Goal: Contribute content

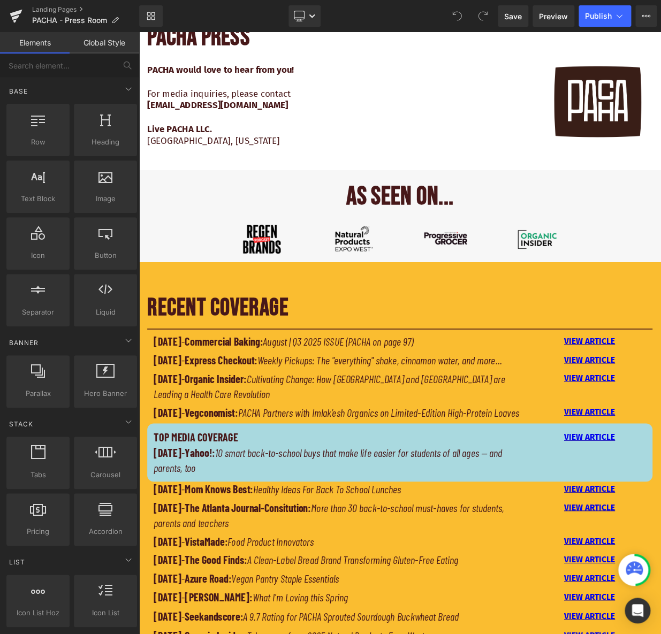
scroll to position [438, 0]
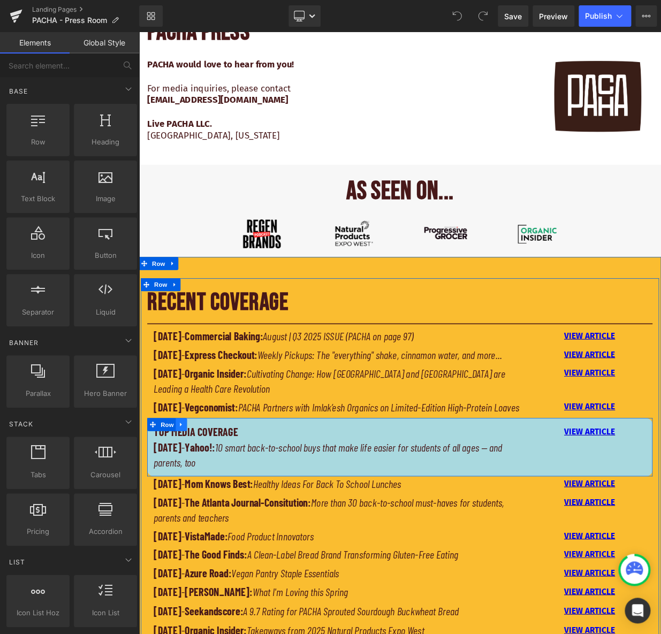
click at [190, 527] on link at bounding box center [192, 519] width 14 height 16
click at [202, 523] on icon at bounding box center [205, 519] width 7 height 8
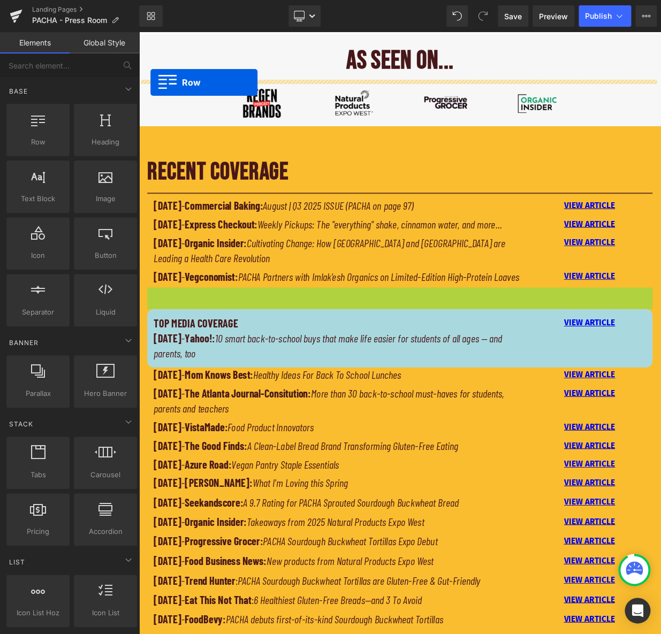
scroll to position [567, 0]
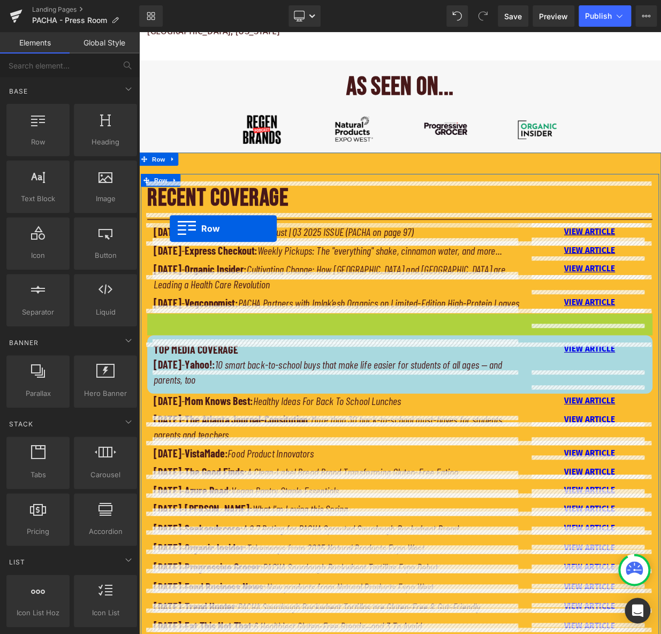
drag, startPoint x: 150, startPoint y: 253, endPoint x: 177, endPoint y: 276, distance: 34.9
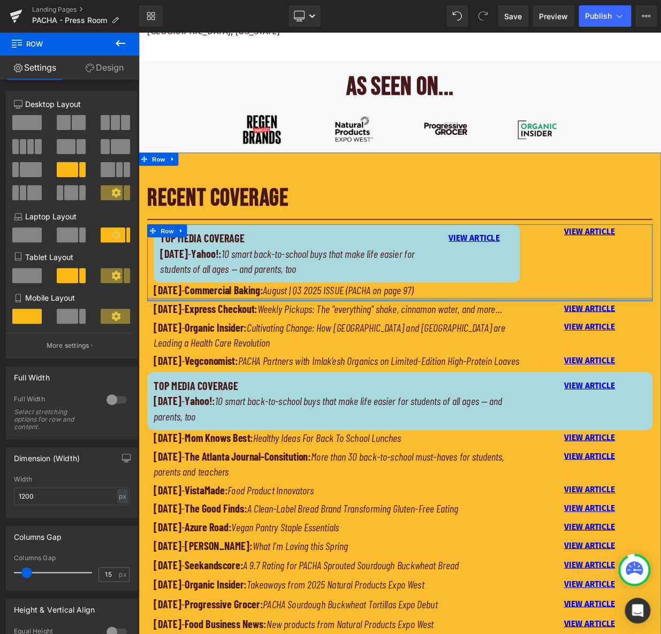
click at [237, 367] on strong "Express Checkout:" at bounding box center [241, 375] width 90 height 16
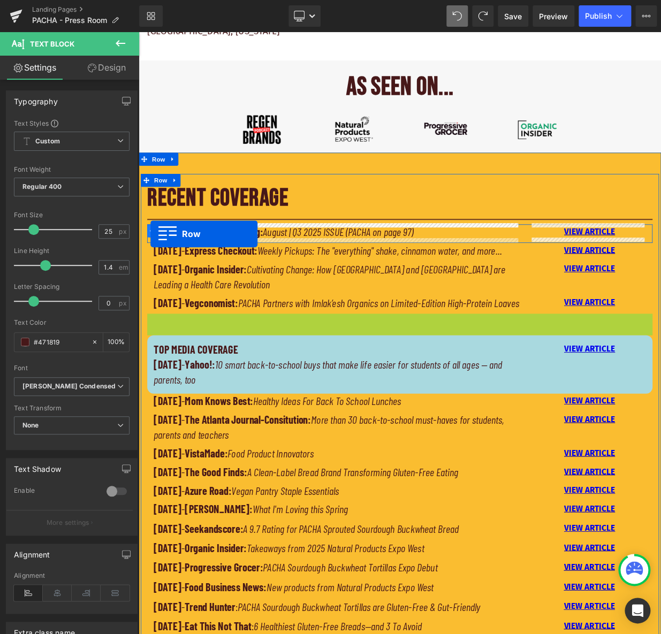
drag, startPoint x: 149, startPoint y: 425, endPoint x: 154, endPoint y: 282, distance: 143.5
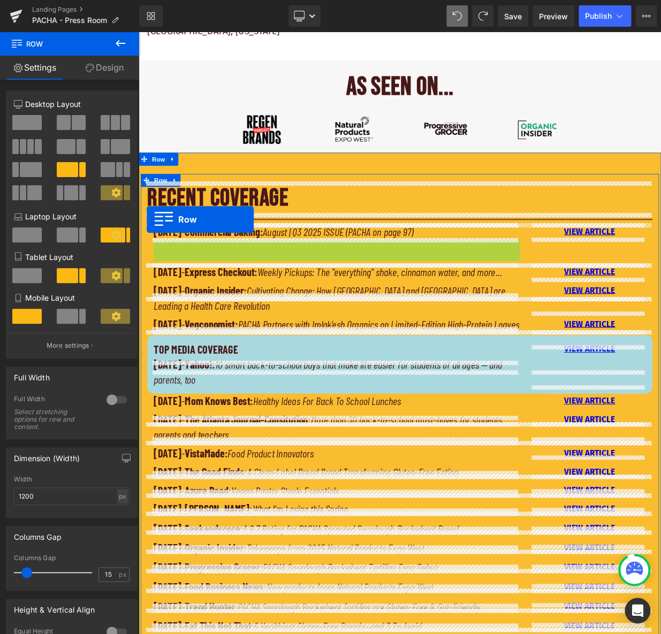
drag, startPoint x: 161, startPoint y: 297, endPoint x: 151, endPoint y: 268, distance: 30.8
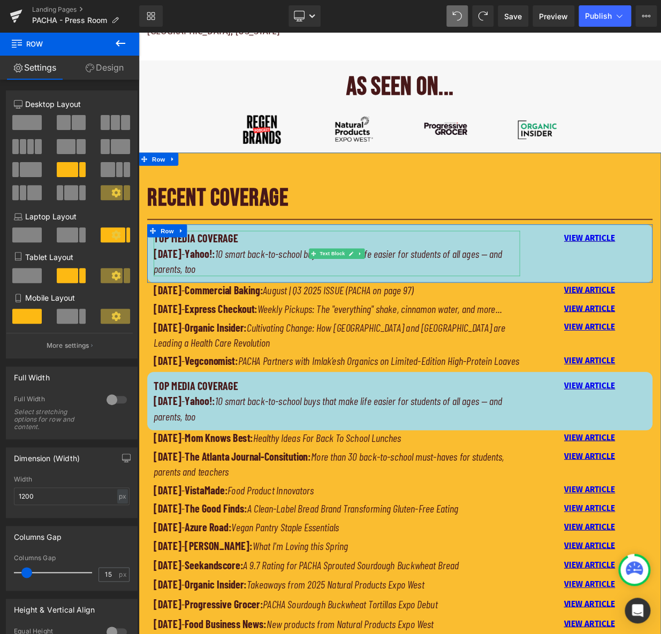
click at [231, 298] on strong "Yahoo!:" at bounding box center [214, 306] width 37 height 16
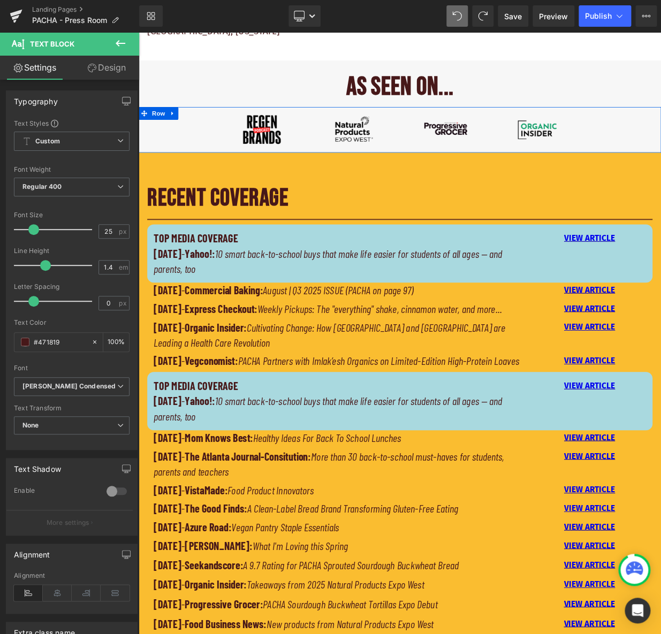
click at [208, 147] on div "Image Image Image Image Row" at bounding box center [463, 153] width 648 height 57
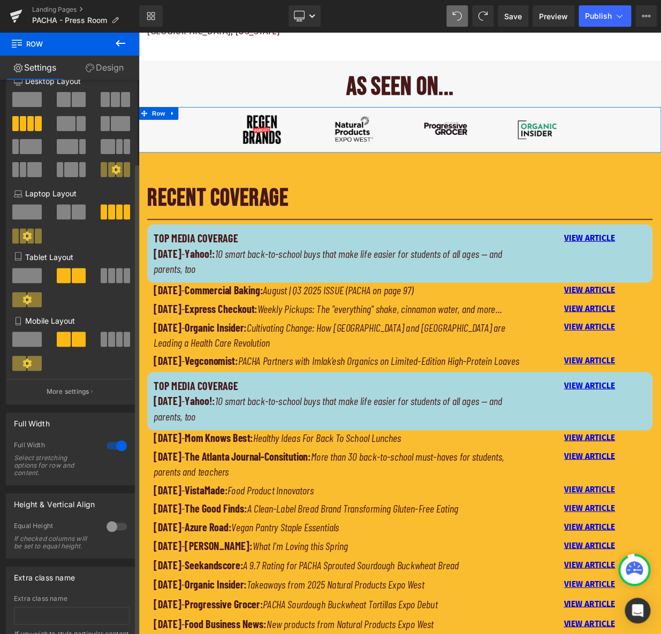
scroll to position [0, 0]
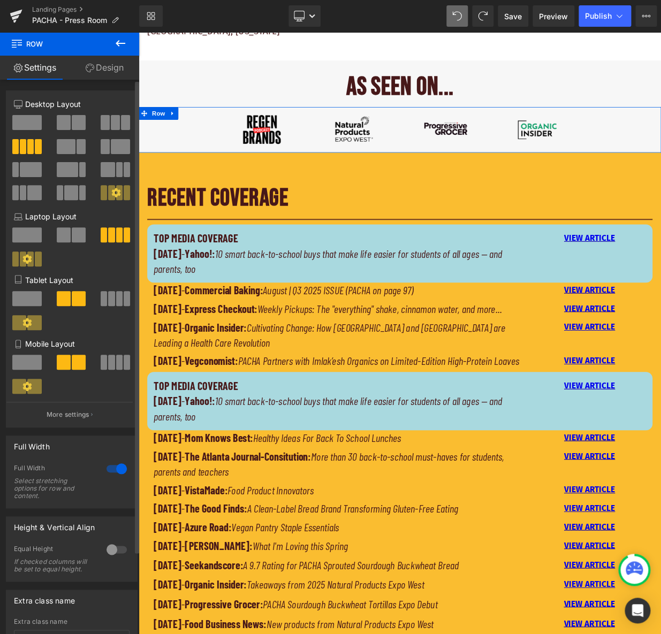
click at [115, 193] on icon at bounding box center [115, 192] width 9 height 9
click at [114, 191] on icon at bounding box center [115, 192] width 9 height 9
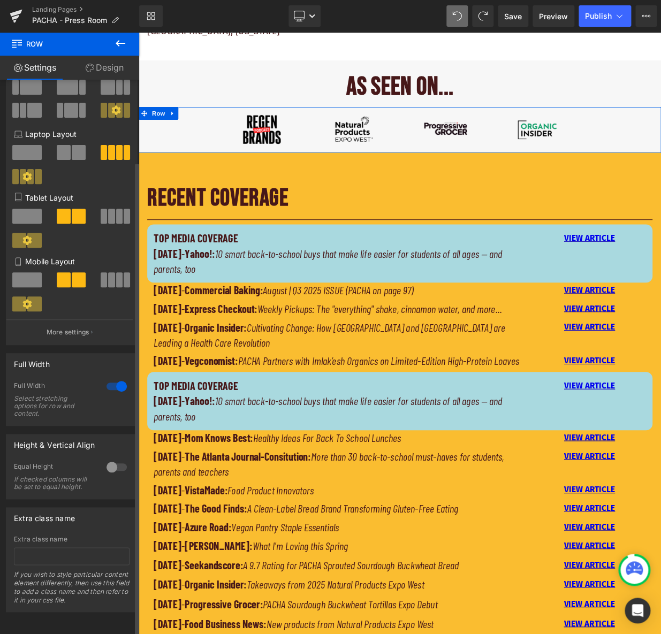
scroll to position [97, 0]
click at [71, 328] on p "More settings" at bounding box center [68, 333] width 43 height 10
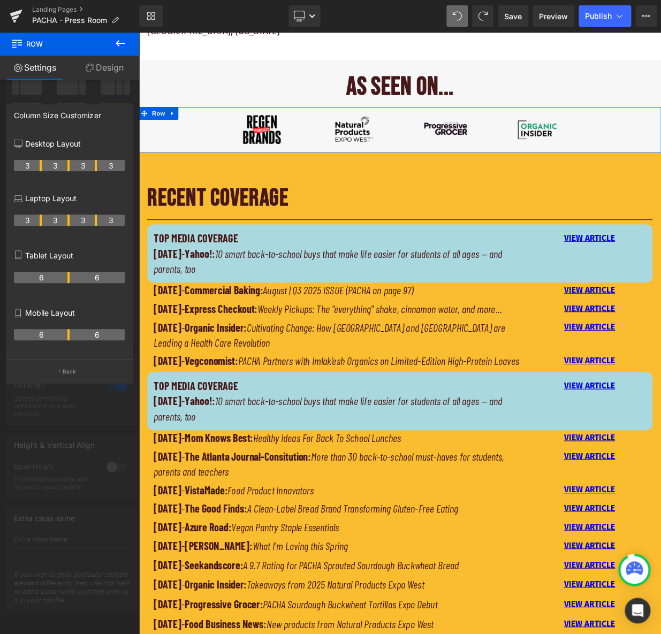
click at [28, 156] on div "3 3 3 3" at bounding box center [69, 170] width 111 height 30
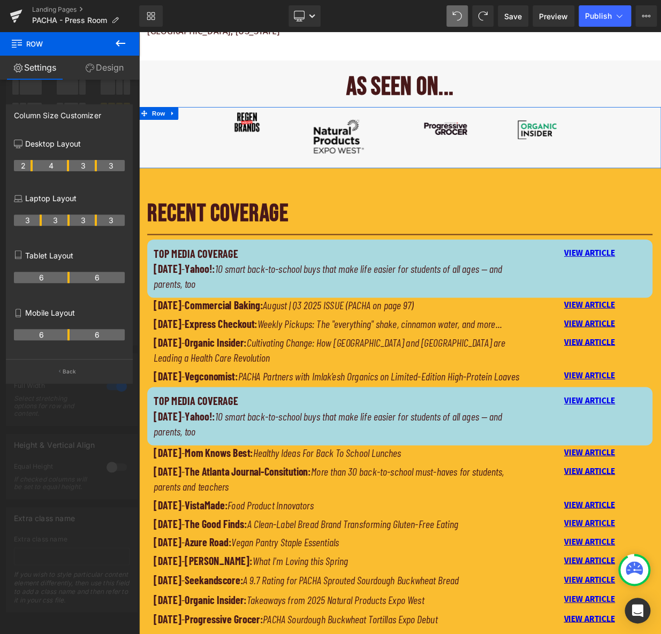
drag, startPoint x: 40, startPoint y: 164, endPoint x: 34, endPoint y: 164, distance: 5.9
drag, startPoint x: 67, startPoint y: 164, endPoint x: 62, endPoint y: 164, distance: 5.9
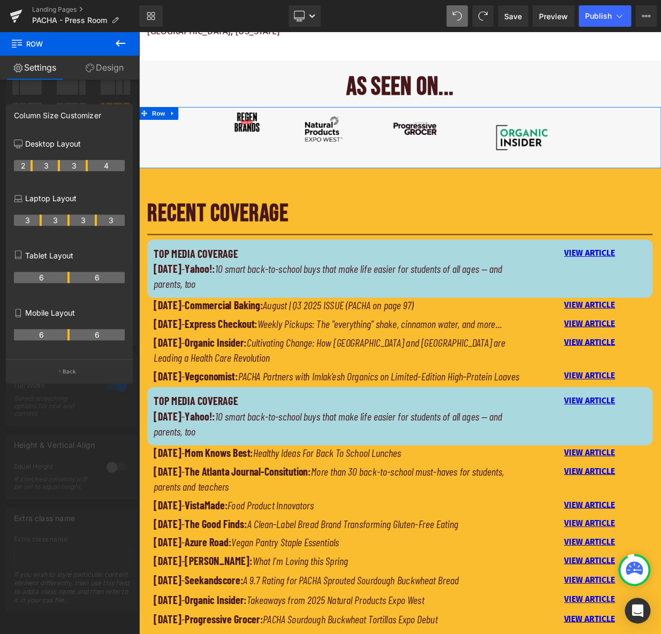
drag, startPoint x: 96, startPoint y: 165, endPoint x: 87, endPoint y: 165, distance: 9.1
drag, startPoint x: 86, startPoint y: 165, endPoint x: 95, endPoint y: 165, distance: 9.1
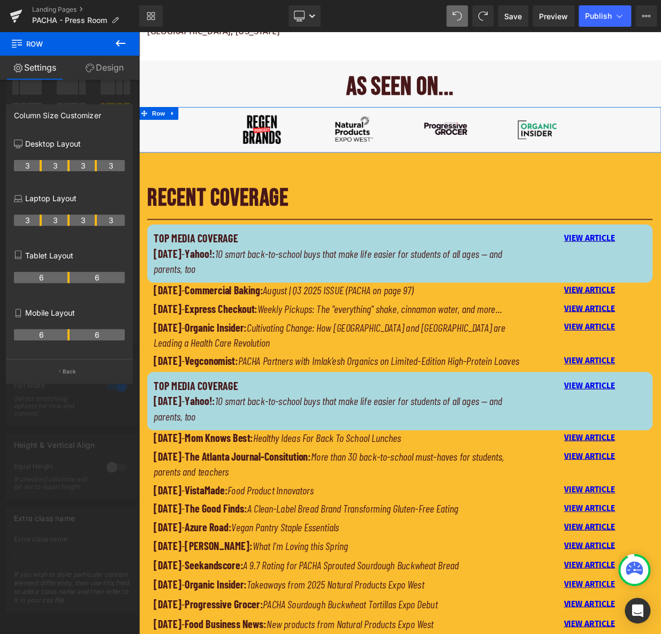
drag, startPoint x: 32, startPoint y: 164, endPoint x: 39, endPoint y: 164, distance: 7.5
drag, startPoint x: 23, startPoint y: 165, endPoint x: 32, endPoint y: 165, distance: 8.6
drag, startPoint x: 32, startPoint y: 165, endPoint x: 22, endPoint y: 166, distance: 9.7
click at [97, 70] on link "Design" at bounding box center [105, 68] width 70 height 24
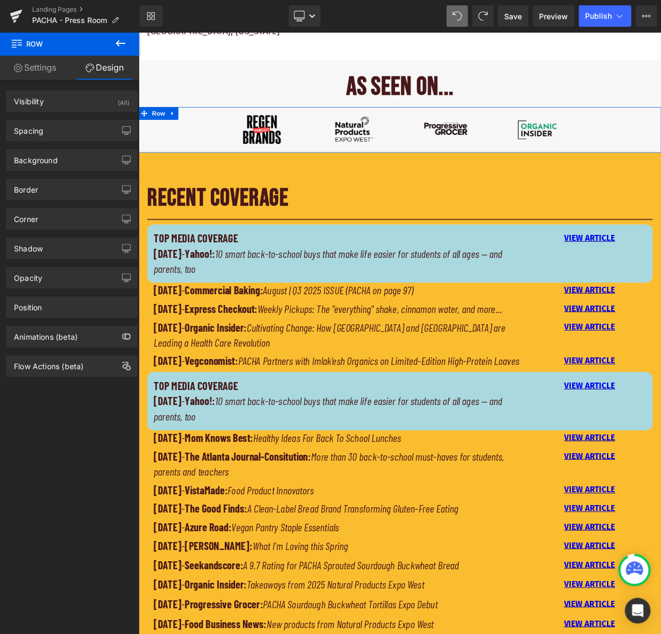
click at [40, 66] on link "Settings" at bounding box center [35, 68] width 70 height 24
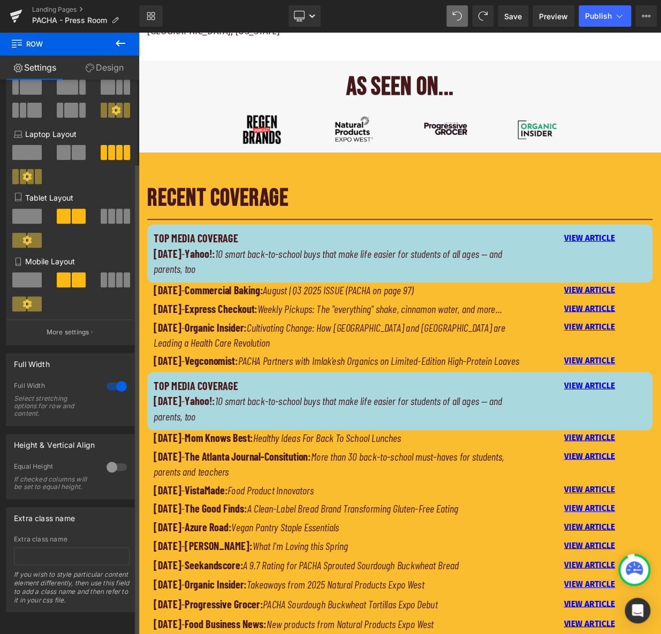
click at [116, 48] on icon at bounding box center [120, 43] width 13 height 13
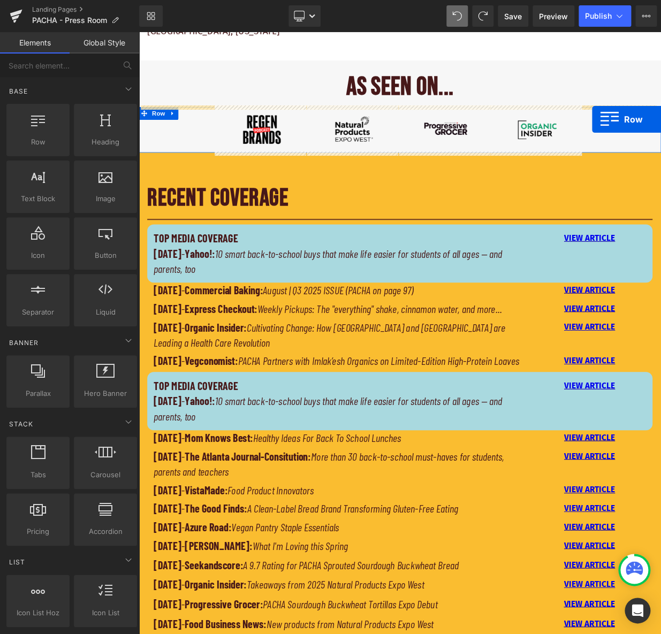
drag, startPoint x: 178, startPoint y: 163, endPoint x: 701, endPoint y: 140, distance: 523.4
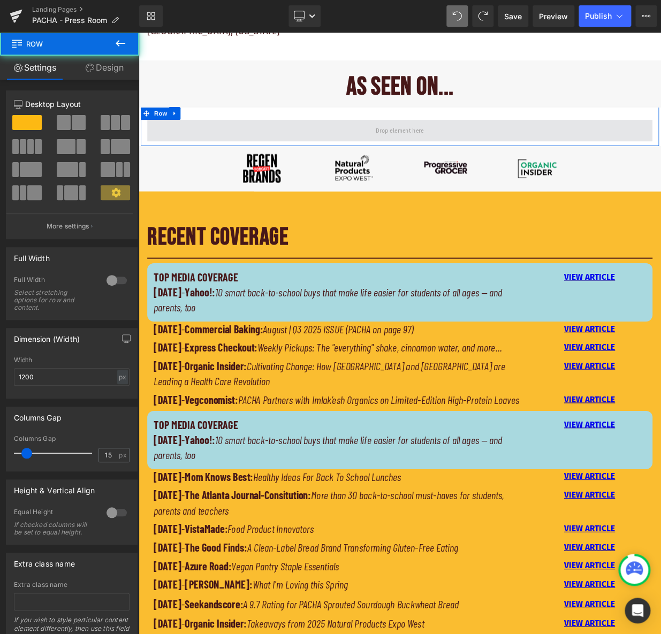
click at [358, 148] on span at bounding box center [462, 154] width 626 height 27
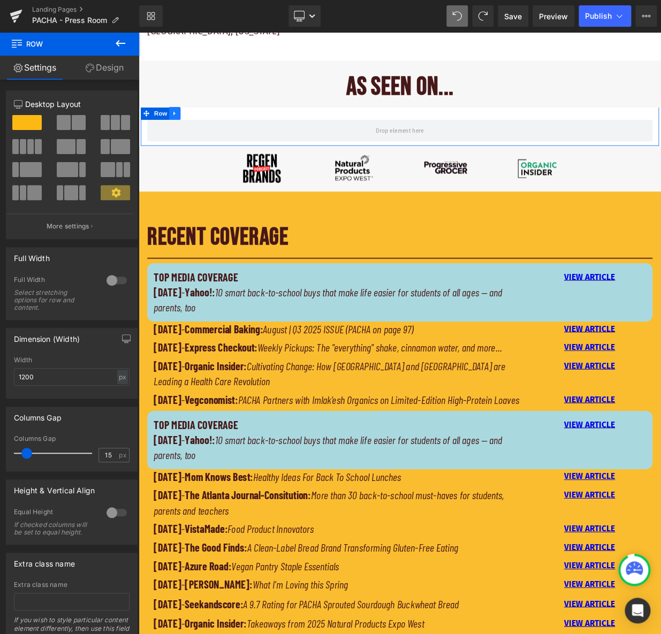
click at [182, 131] on icon at bounding box center [183, 133] width 2 height 5
click at [212, 130] on icon at bounding box center [211, 132] width 7 height 7
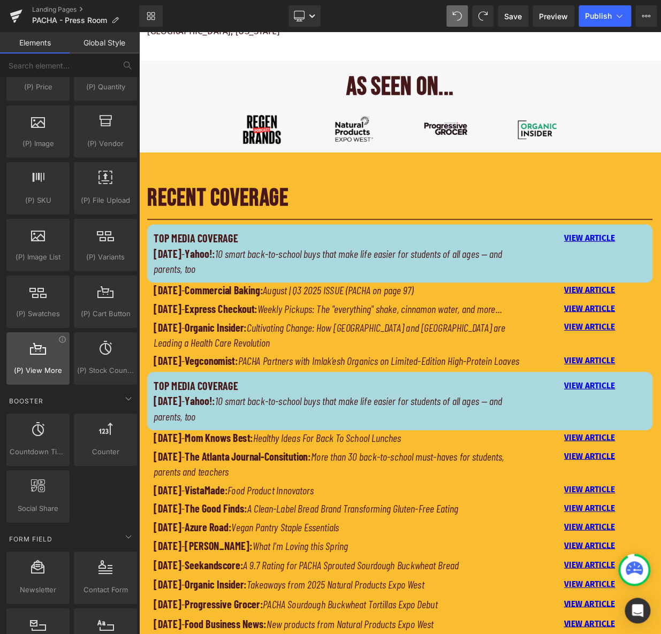
scroll to position [1070, 0]
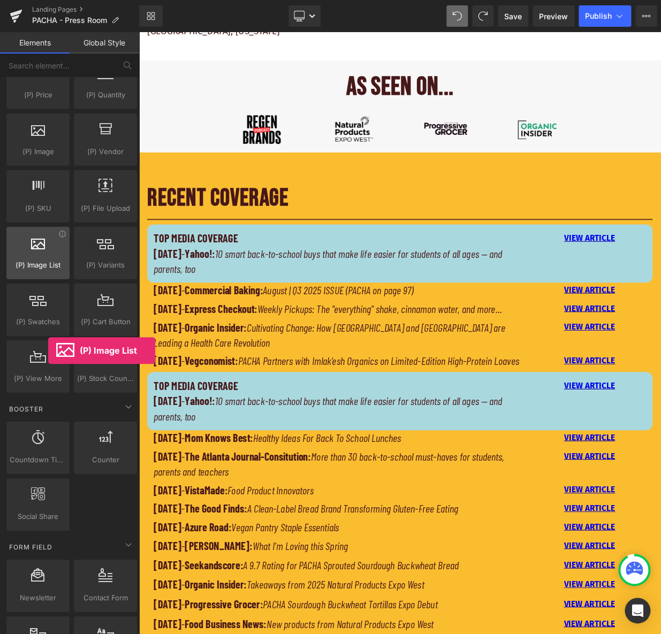
drag, startPoint x: 39, startPoint y: 246, endPoint x: 50, endPoint y: 243, distance: 11.6
click at [48, 242] on div at bounding box center [38, 247] width 57 height 24
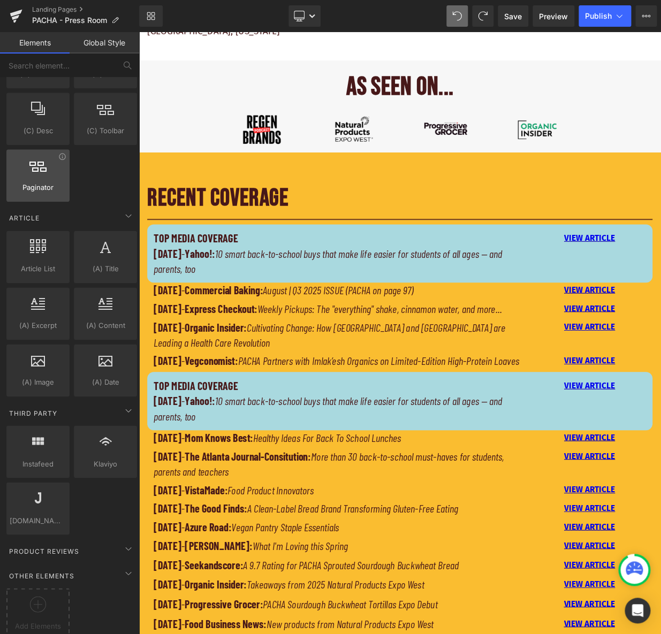
scroll to position [1849, 0]
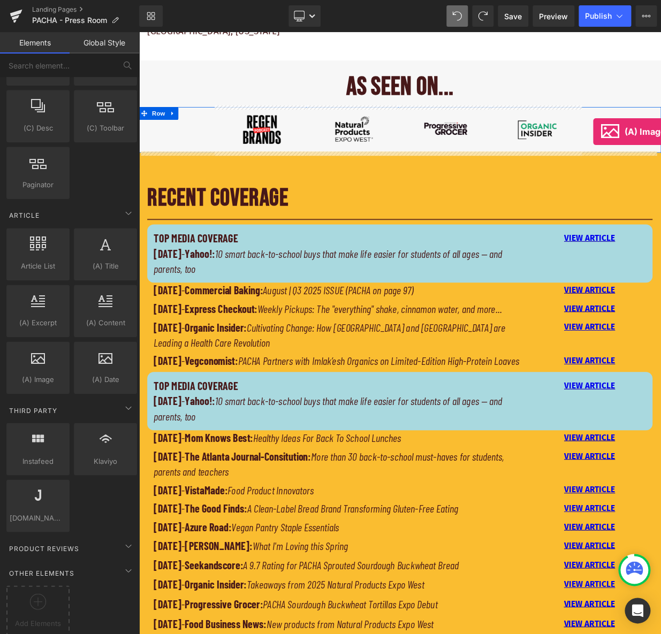
drag, startPoint x: 189, startPoint y: 389, endPoint x: 702, endPoint y: 156, distance: 563.6
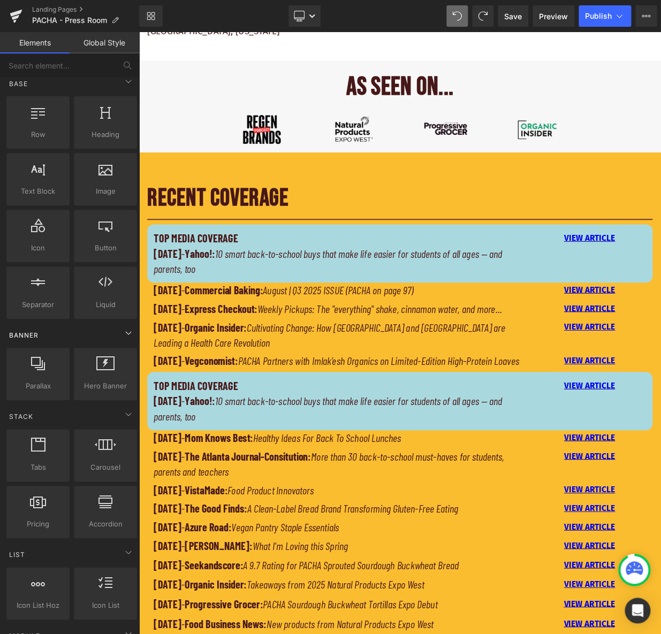
scroll to position [0, 0]
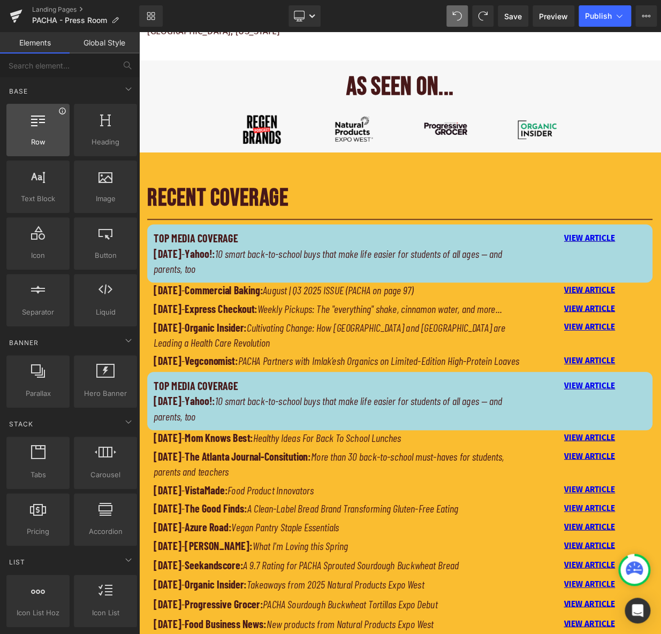
click at [60, 114] on icon at bounding box center [62, 111] width 8 height 8
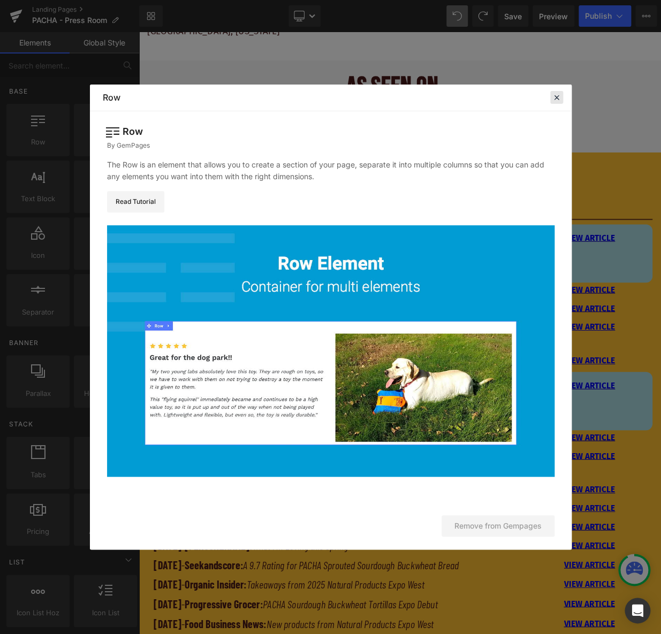
click at [553, 102] on icon at bounding box center [557, 98] width 10 height 10
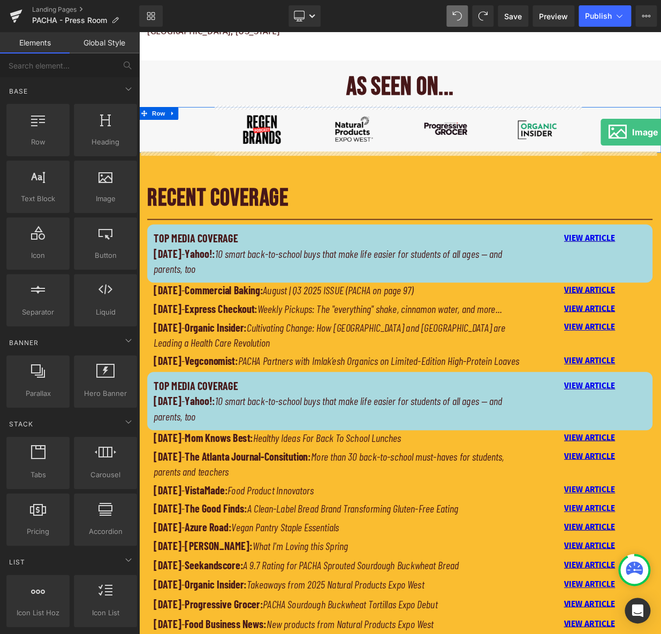
drag, startPoint x: 238, startPoint y: 217, endPoint x: 711, endPoint y: 156, distance: 477.6
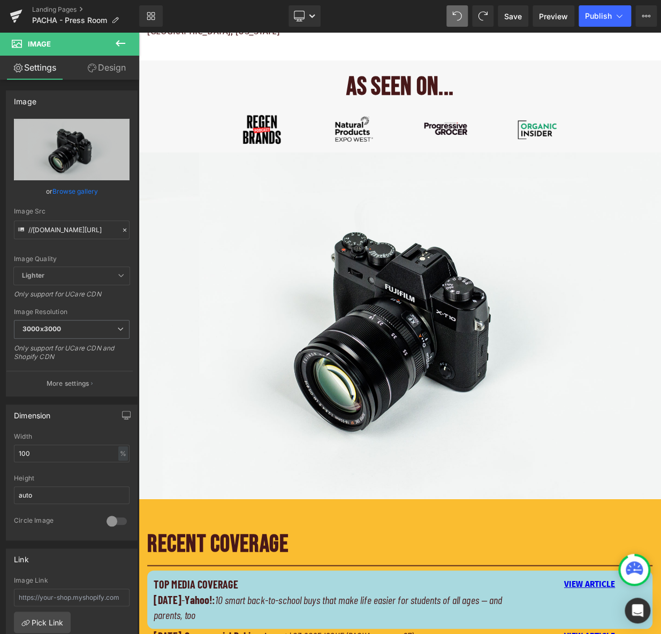
click at [117, 37] on icon at bounding box center [120, 43] width 13 height 13
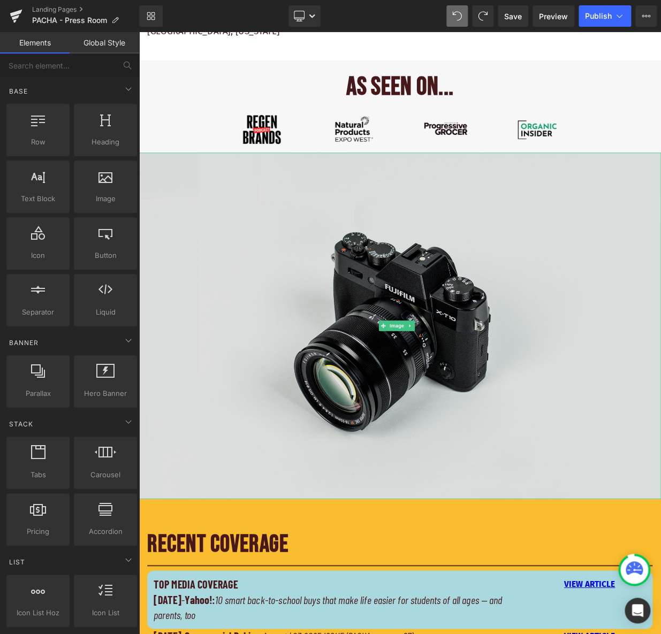
click at [233, 245] on img at bounding box center [463, 395] width 648 height 429
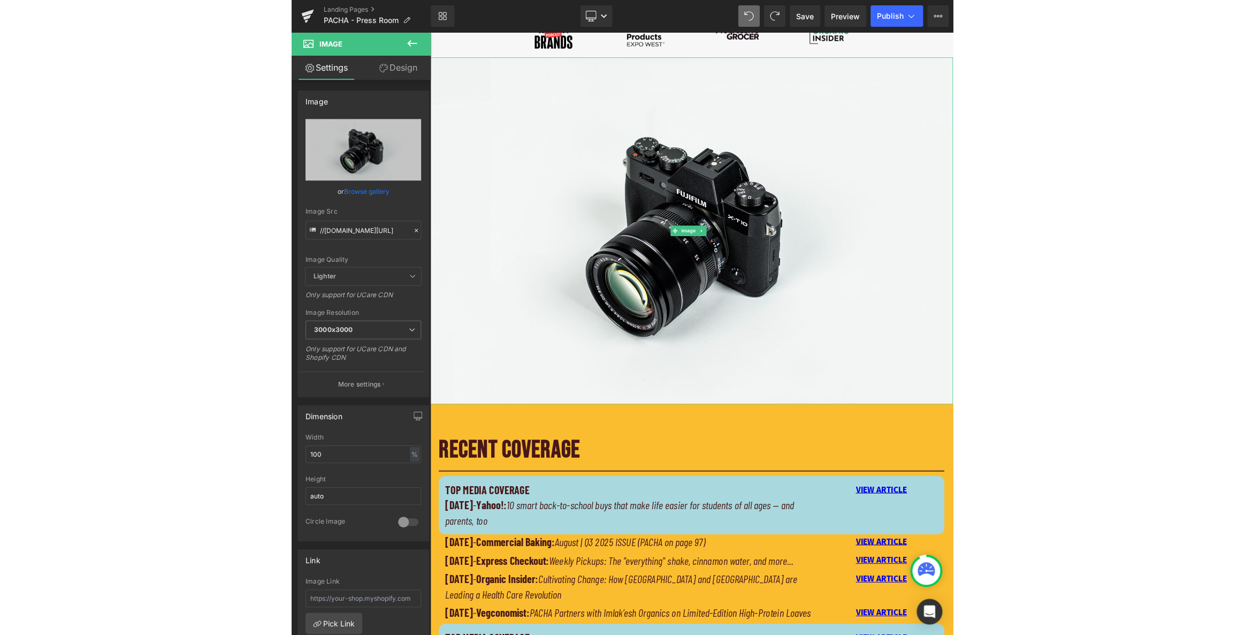
scroll to position [665, 0]
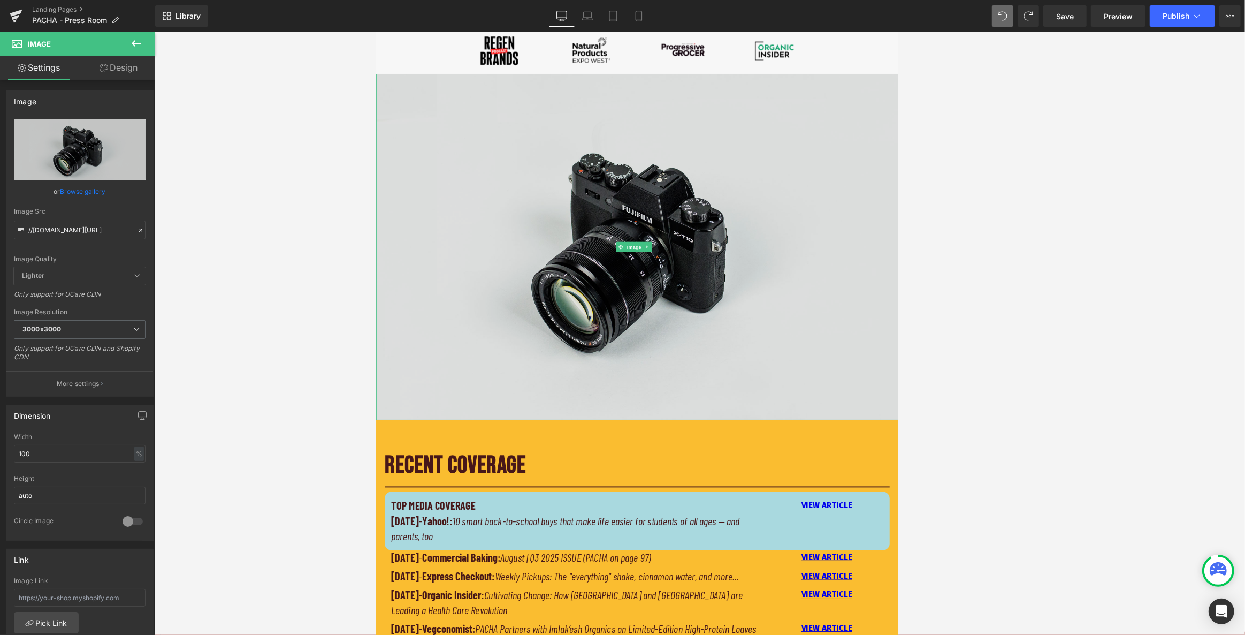
click at [518, 158] on img at bounding box center [700, 298] width 648 height 429
click at [660, 254] on img at bounding box center [700, 298] width 648 height 429
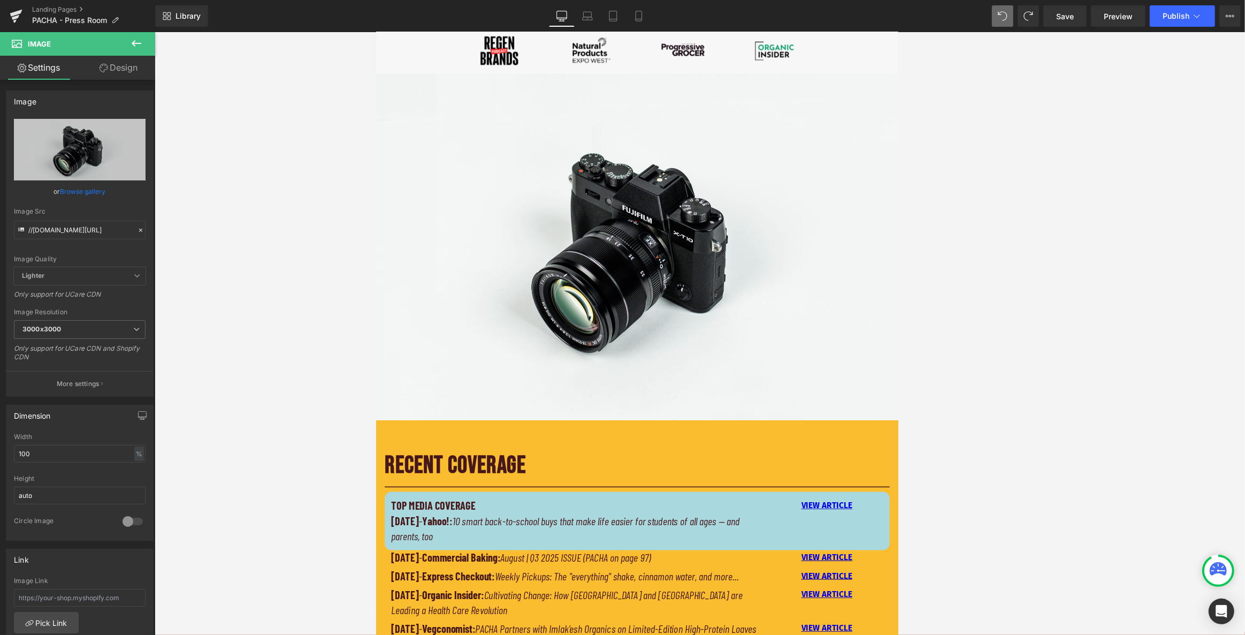
click at [660, 267] on div at bounding box center [700, 333] width 1091 height 603
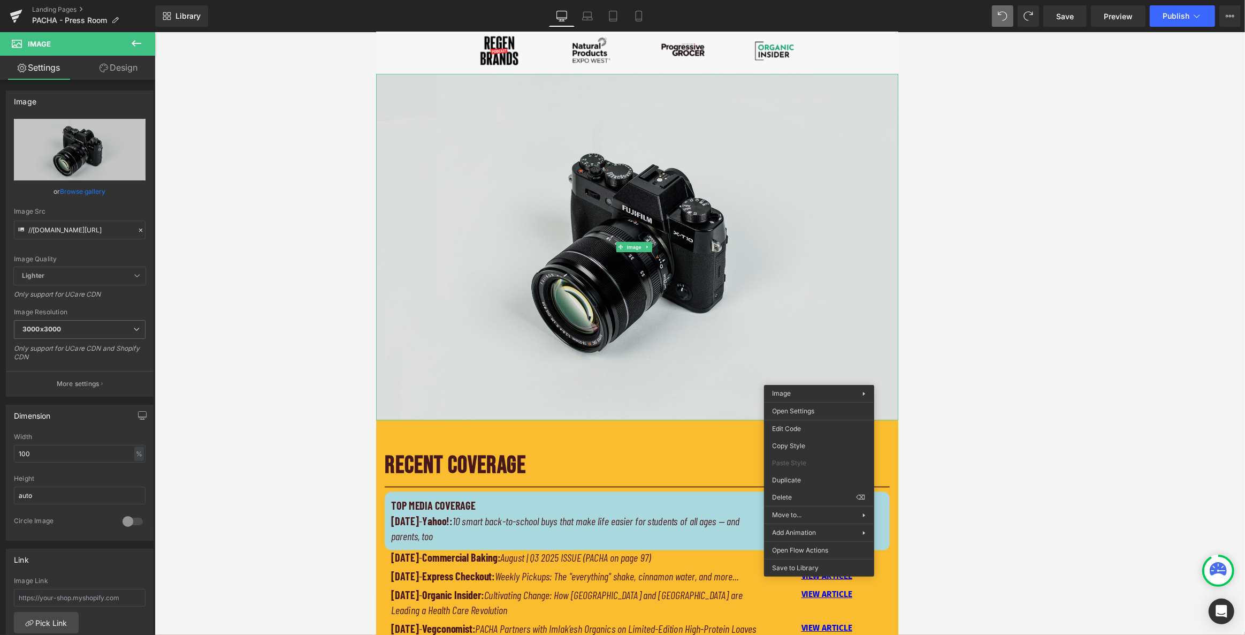
click at [660, 375] on img at bounding box center [700, 298] width 648 height 429
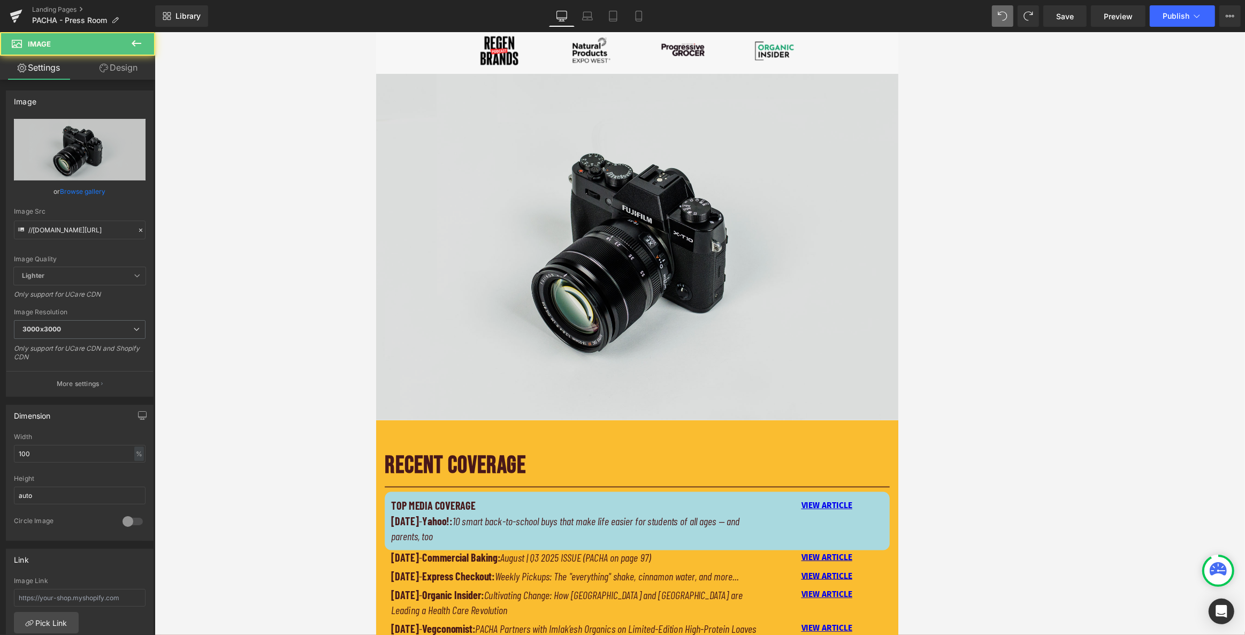
click at [660, 296] on div "Image" at bounding box center [700, 298] width 648 height 429
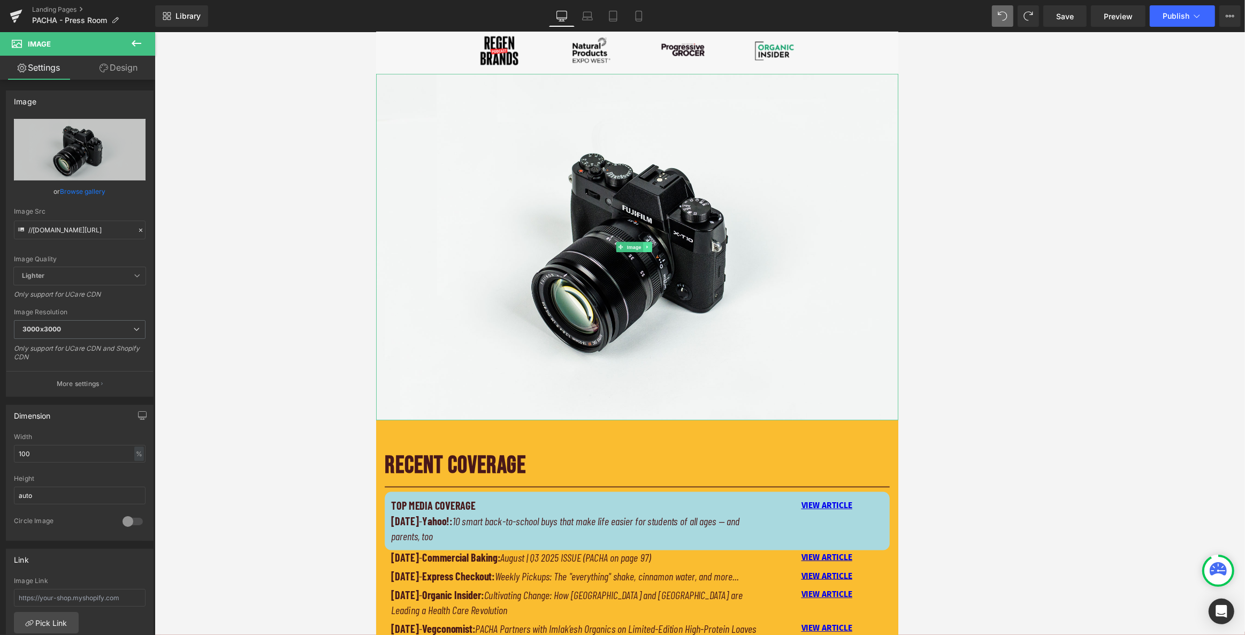
click at [660, 297] on icon at bounding box center [712, 299] width 2 height 4
click at [660, 296] on icon at bounding box center [718, 298] width 6 height 6
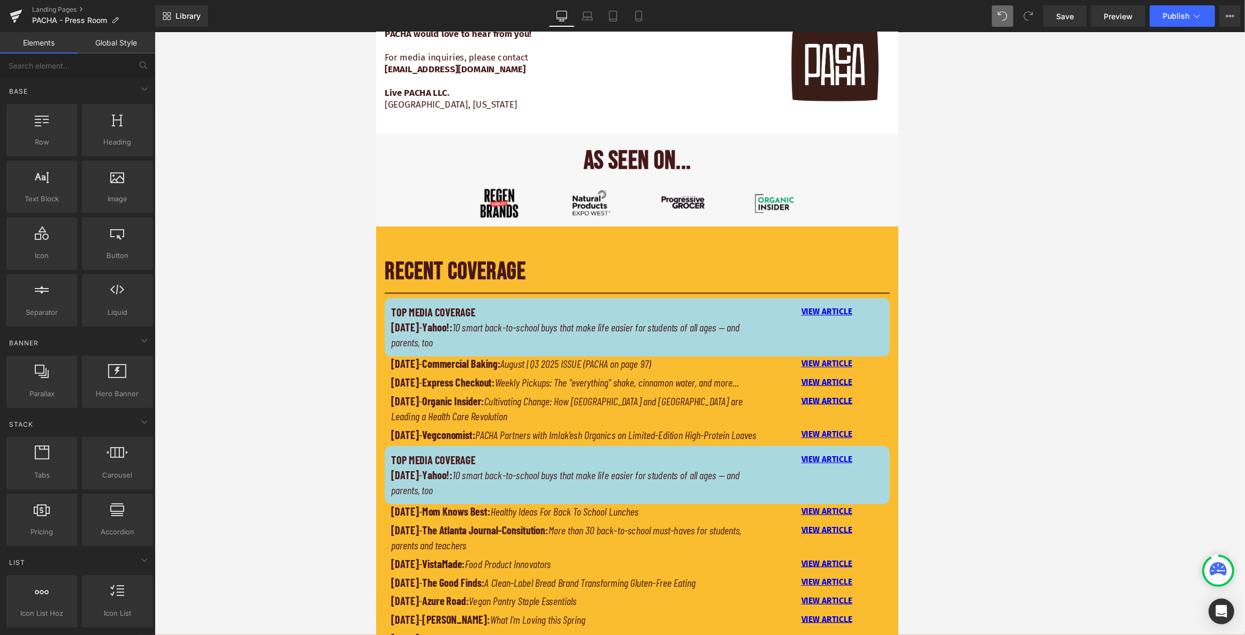
scroll to position [422, 0]
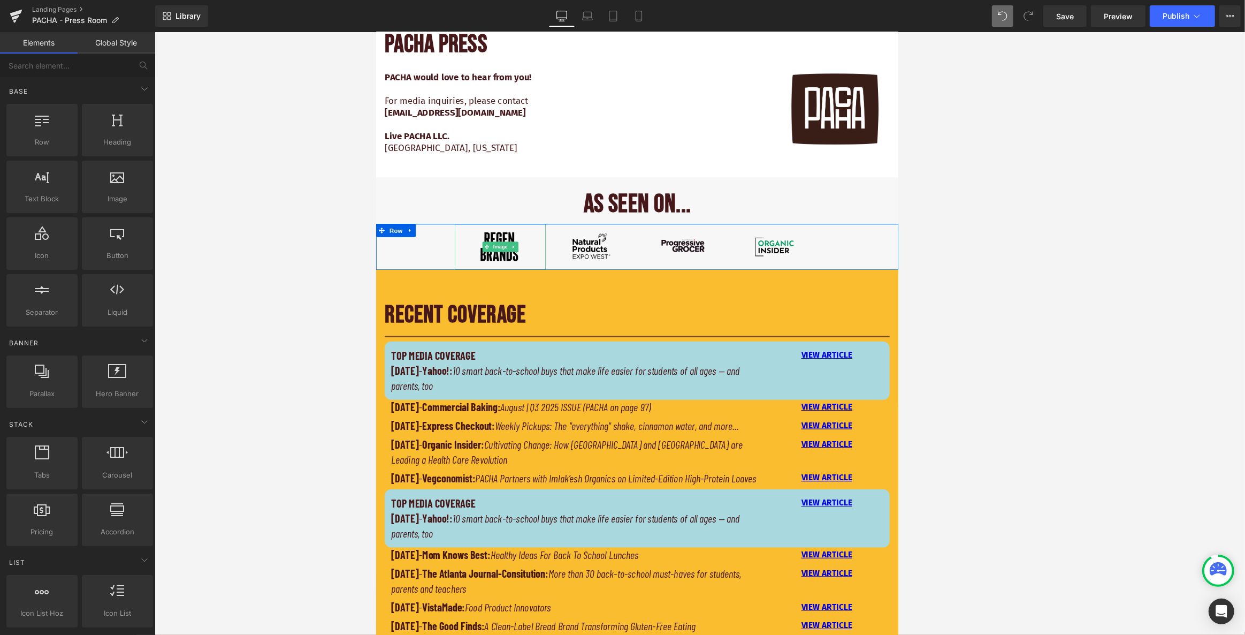
click at [514, 282] on img at bounding box center [529, 298] width 57 height 57
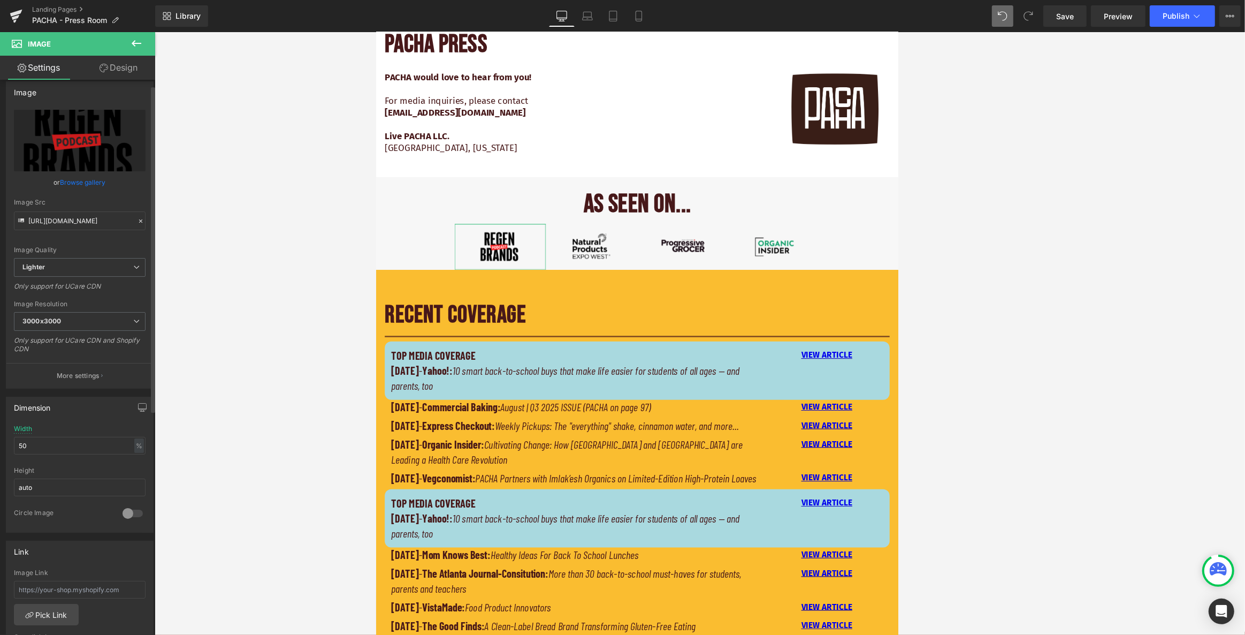
scroll to position [0, 0]
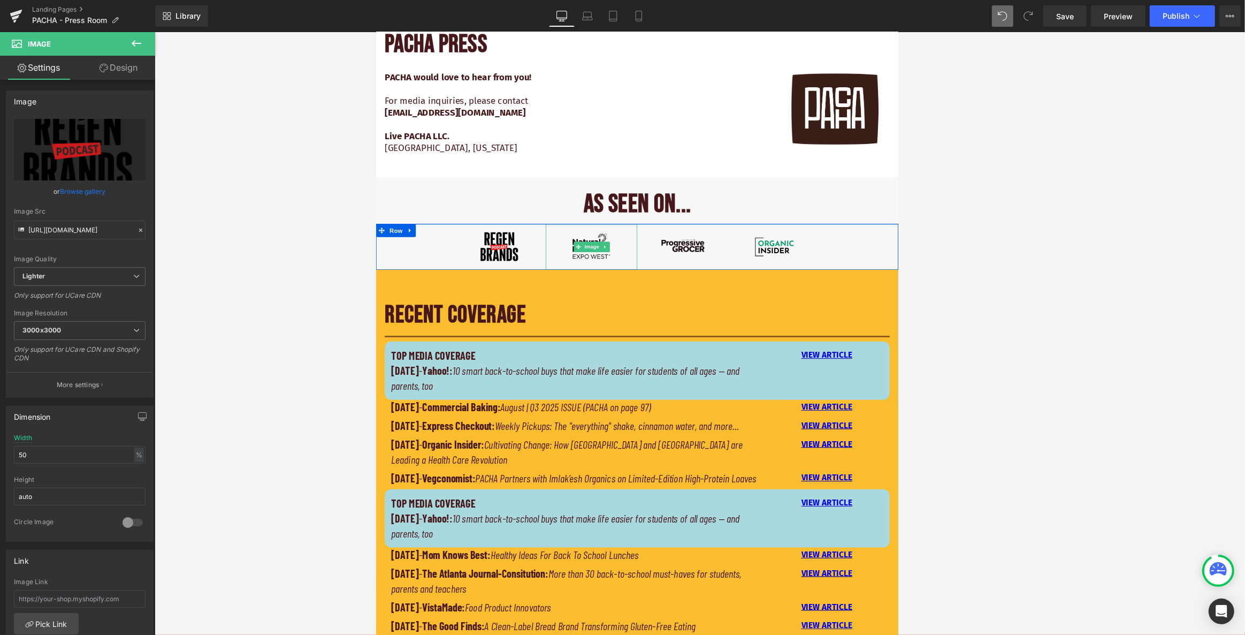
click at [625, 286] on img at bounding box center [642, 298] width 57 height 57
click at [660, 281] on img at bounding box center [756, 298] width 57 height 57
click at [660, 284] on div at bounding box center [869, 298] width 113 height 57
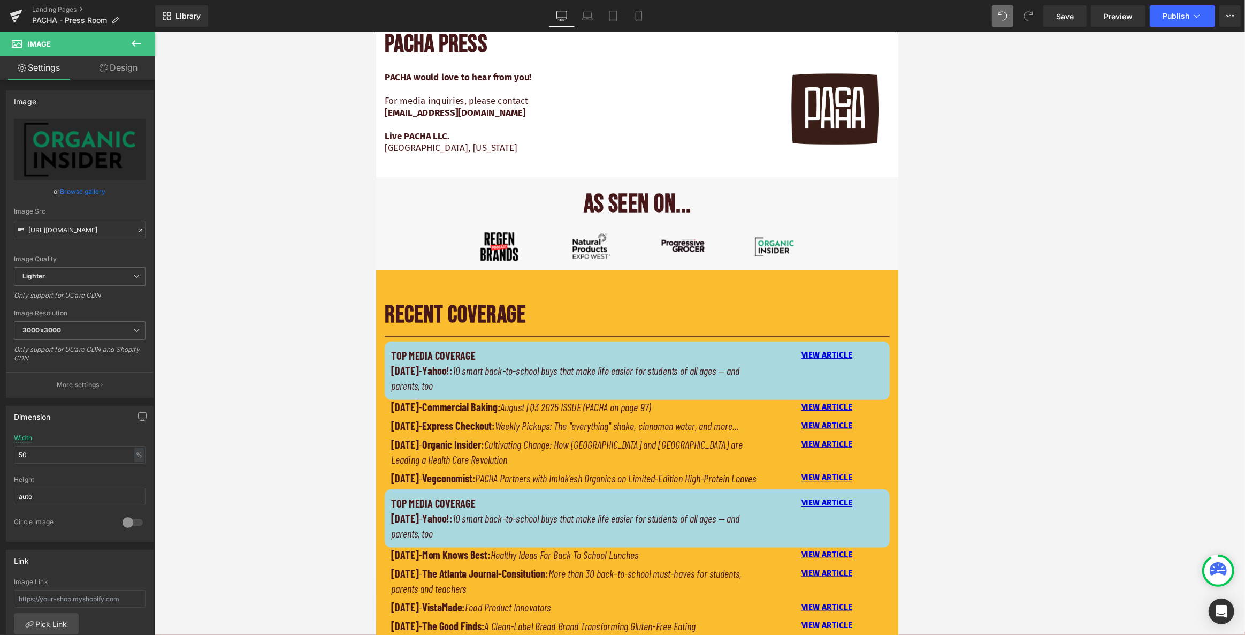
click at [352, 239] on div at bounding box center [700, 333] width 1091 height 603
click at [390, 276] on span "Row" at bounding box center [400, 278] width 21 height 16
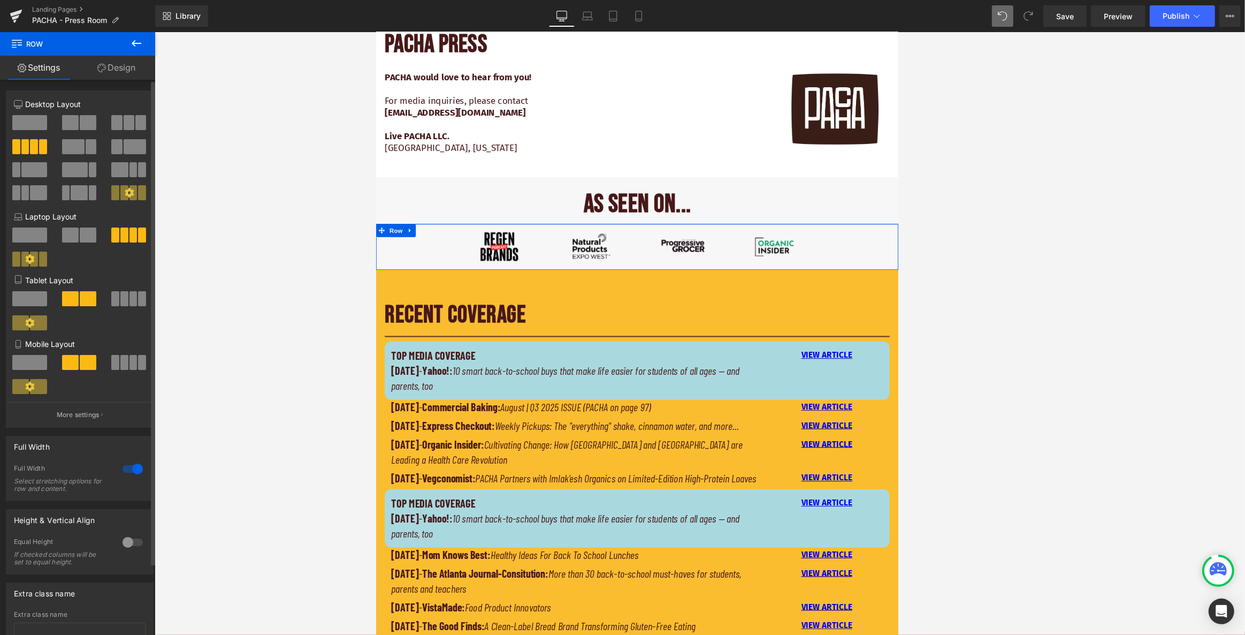
click at [128, 195] on icon at bounding box center [130, 193] width 10 height 10
click at [128, 196] on icon at bounding box center [130, 193] width 10 height 10
click at [91, 412] on p "More settings" at bounding box center [78, 415] width 43 height 10
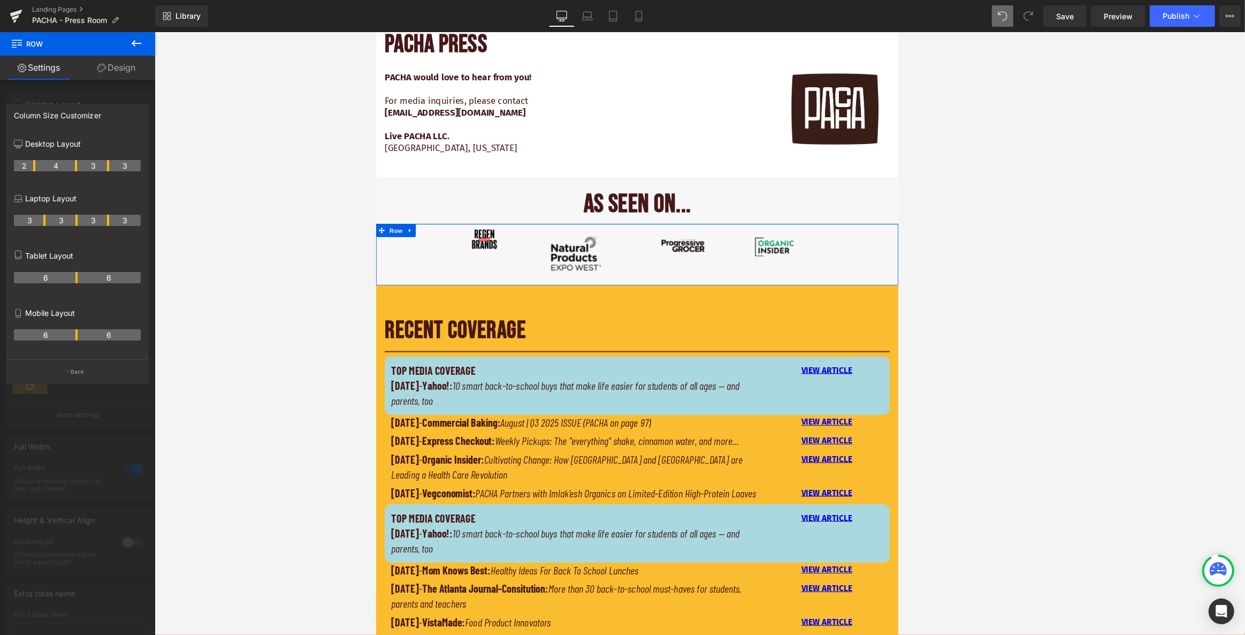
drag, startPoint x: 44, startPoint y: 165, endPoint x: 29, endPoint y: 165, distance: 15.5
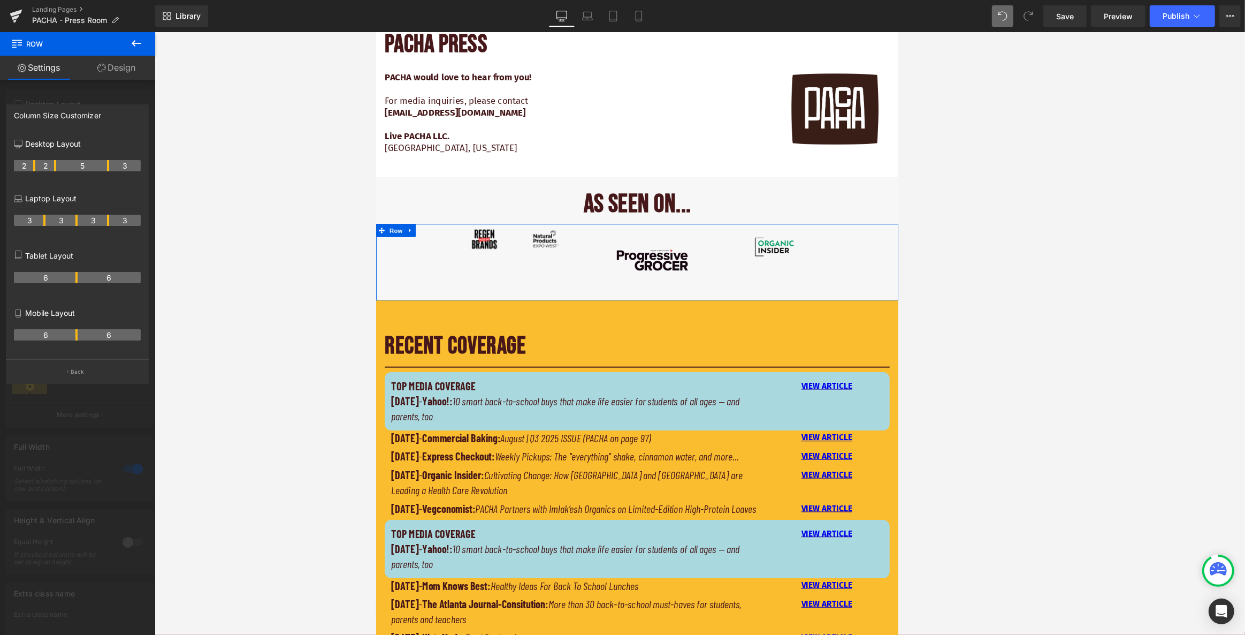
drag, startPoint x: 76, startPoint y: 165, endPoint x: 59, endPoint y: 165, distance: 17.1
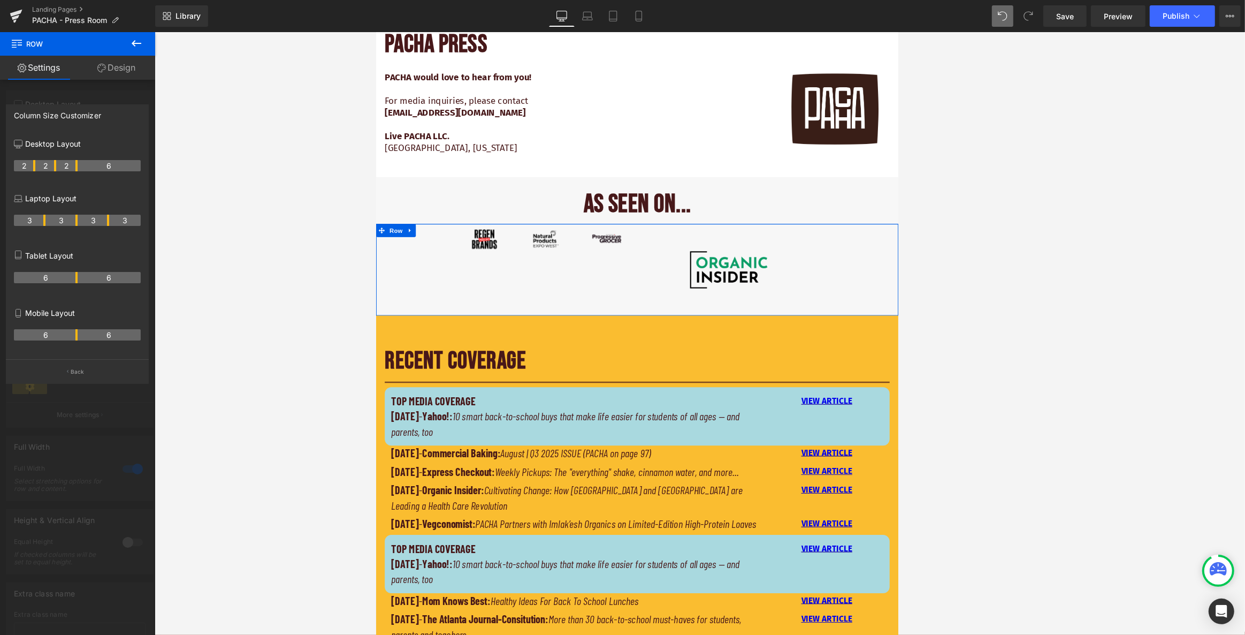
drag, startPoint x: 108, startPoint y: 165, endPoint x: 78, endPoint y: 164, distance: 30.0
drag, startPoint x: 128, startPoint y: 164, endPoint x: 113, endPoint y: 164, distance: 15.5
drag, startPoint x: 140, startPoint y: 164, endPoint x: 128, endPoint y: 165, distance: 12.4
drag, startPoint x: 136, startPoint y: 166, endPoint x: 131, endPoint y: 166, distance: 5.9
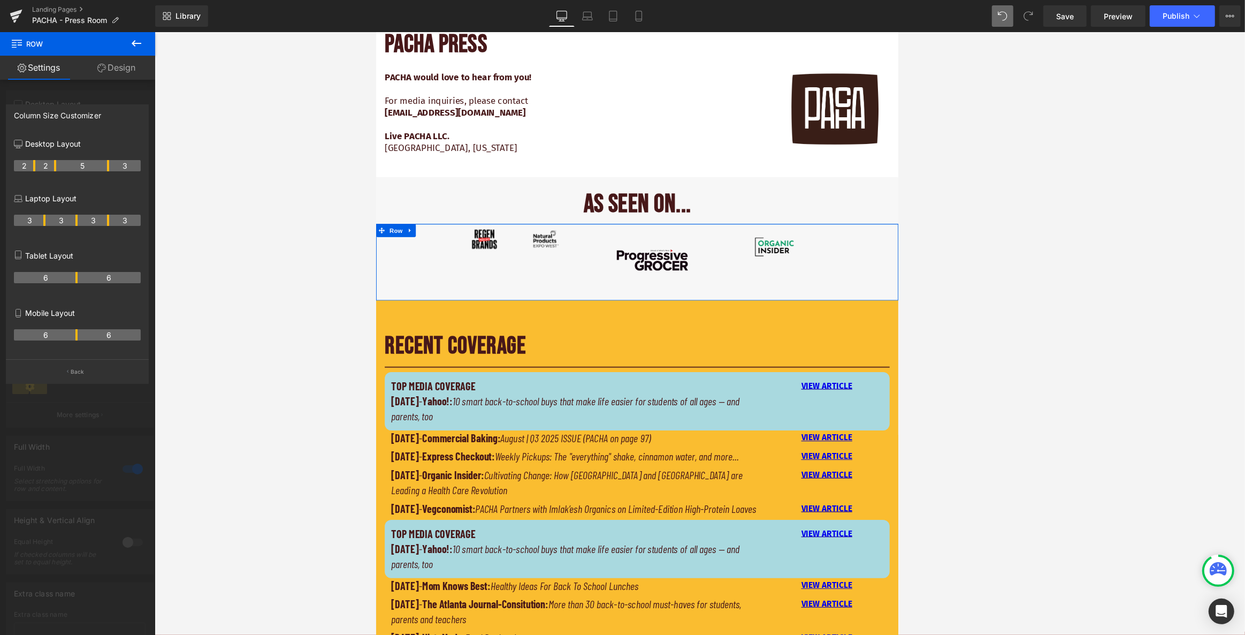
drag, startPoint x: 75, startPoint y: 166, endPoint x: 104, endPoint y: 166, distance: 28.9
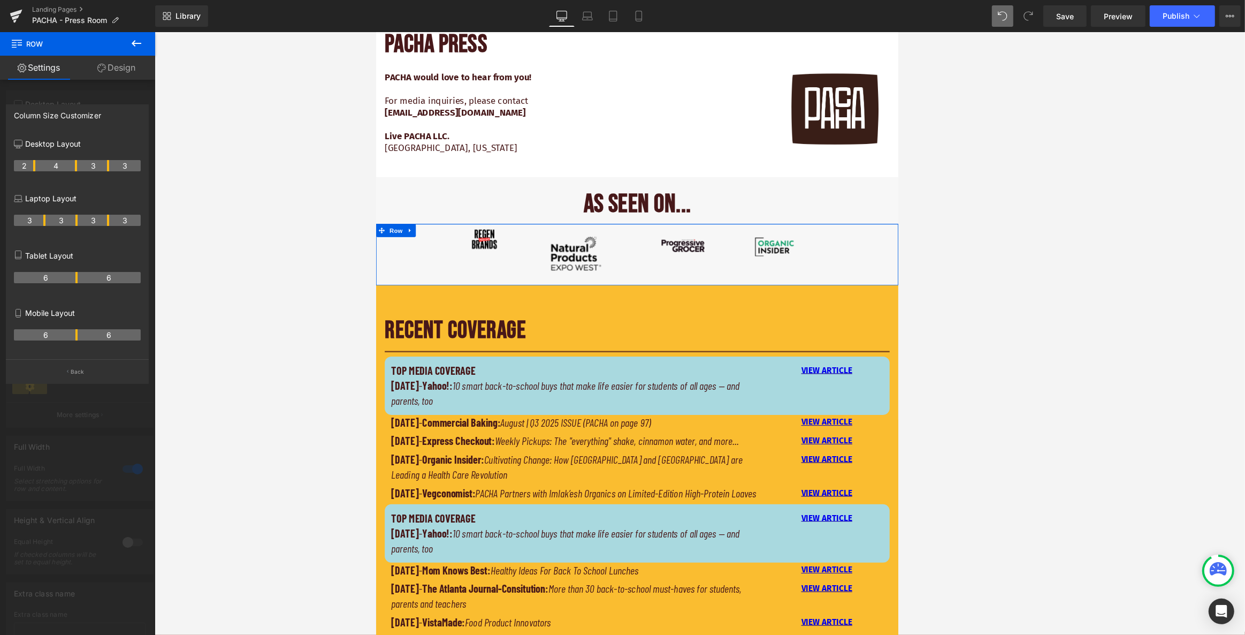
drag, startPoint x: 54, startPoint y: 166, endPoint x: 75, endPoint y: 166, distance: 21.4
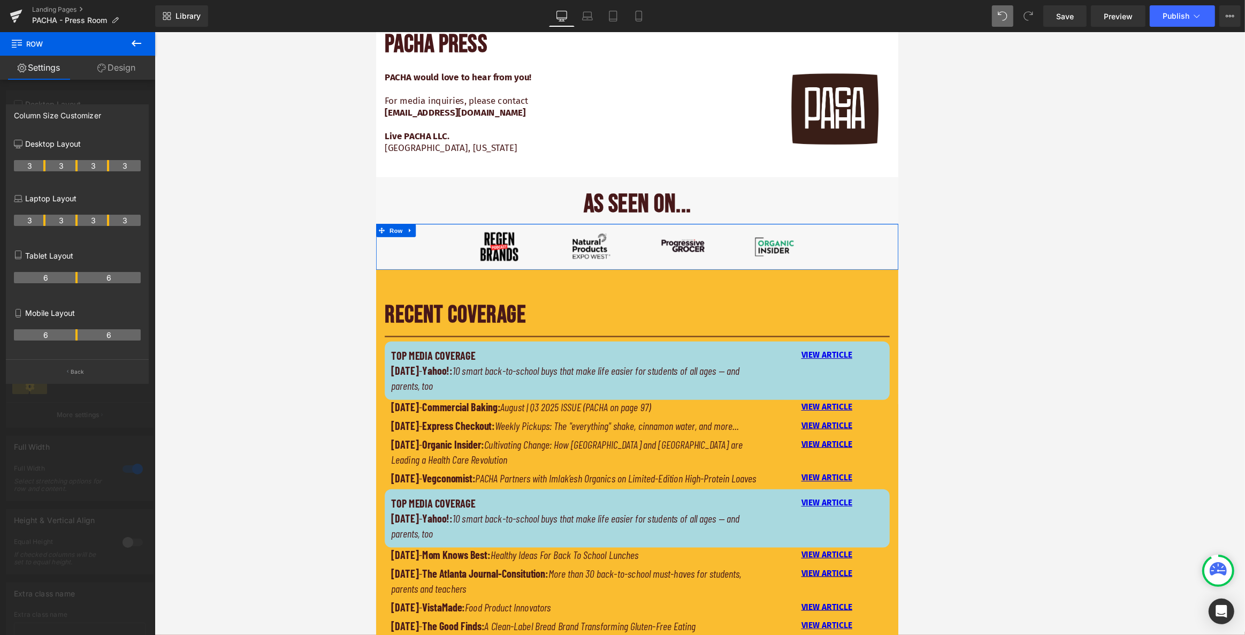
drag, startPoint x: 34, startPoint y: 166, endPoint x: 45, endPoint y: 166, distance: 11.8
click at [120, 90] on div at bounding box center [77, 336] width 155 height 608
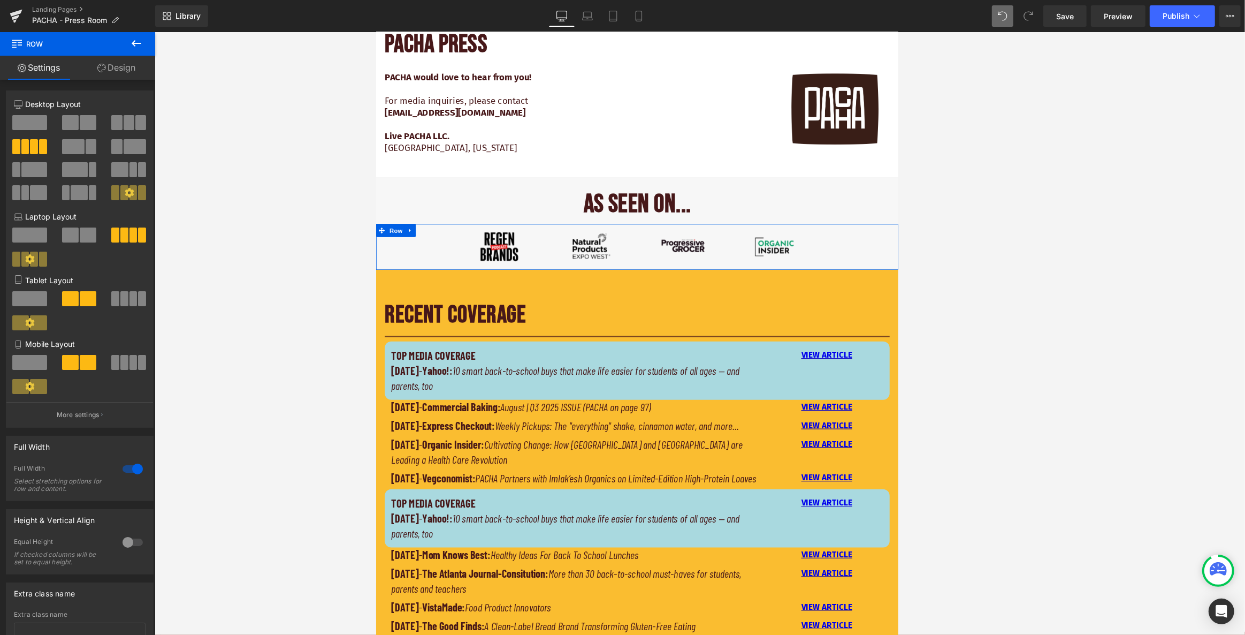
click at [528, 283] on img at bounding box center [529, 298] width 57 height 57
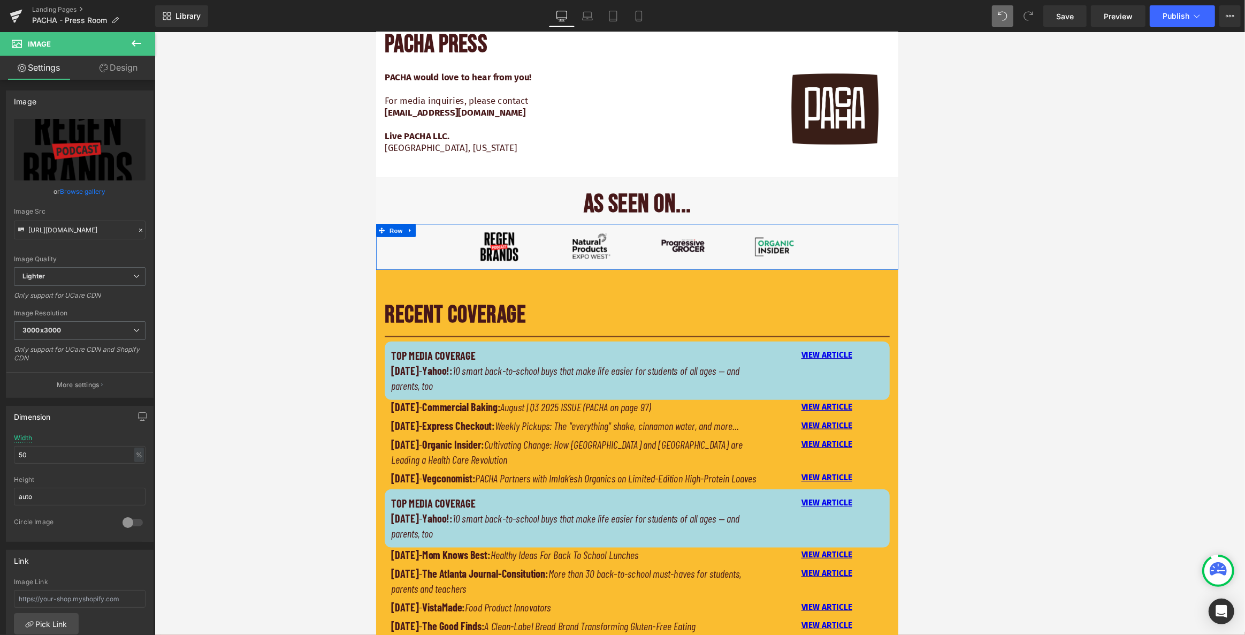
click at [409, 288] on div "Image Image Image Image Row" at bounding box center [700, 298] width 648 height 57
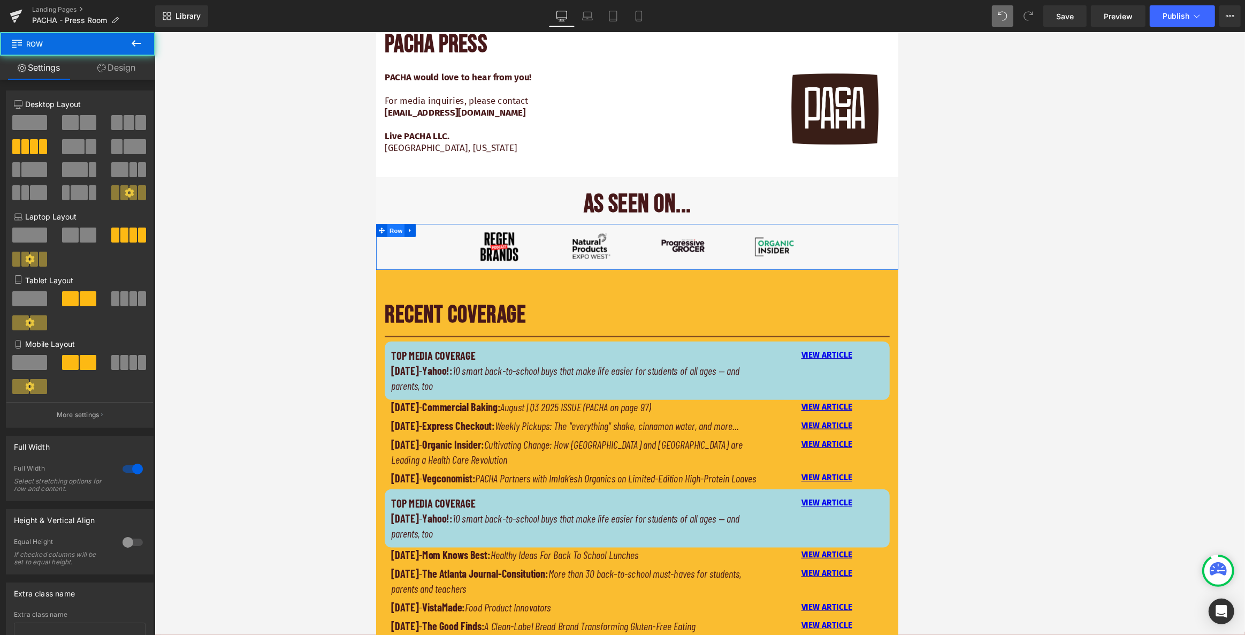
click at [390, 276] on span "Row" at bounding box center [400, 278] width 21 height 16
click at [99, 416] on button "More settings" at bounding box center [79, 414] width 147 height 25
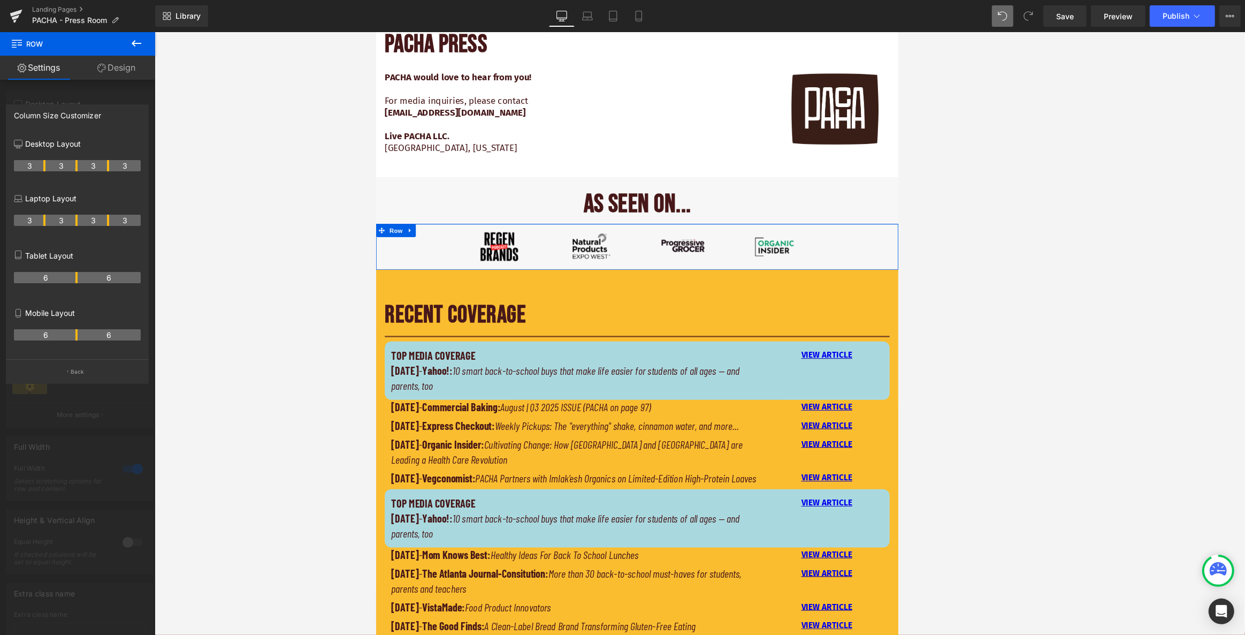
click at [116, 91] on div at bounding box center [77, 336] width 155 height 608
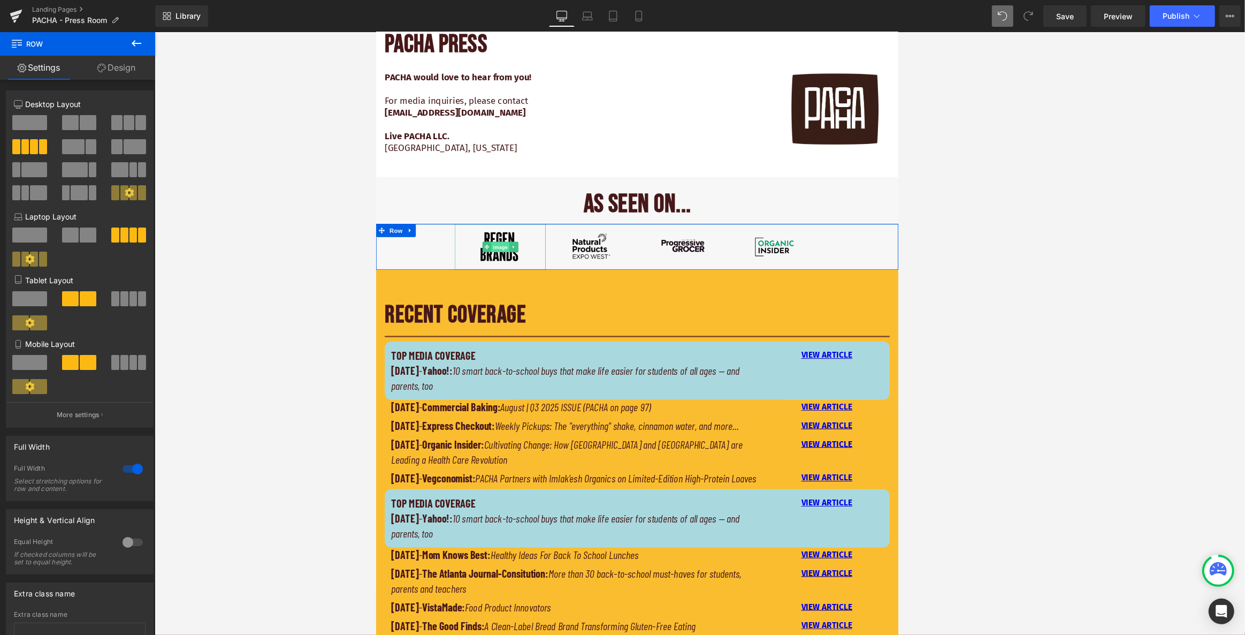
click at [519, 299] on span "Image" at bounding box center [530, 299] width 22 height 13
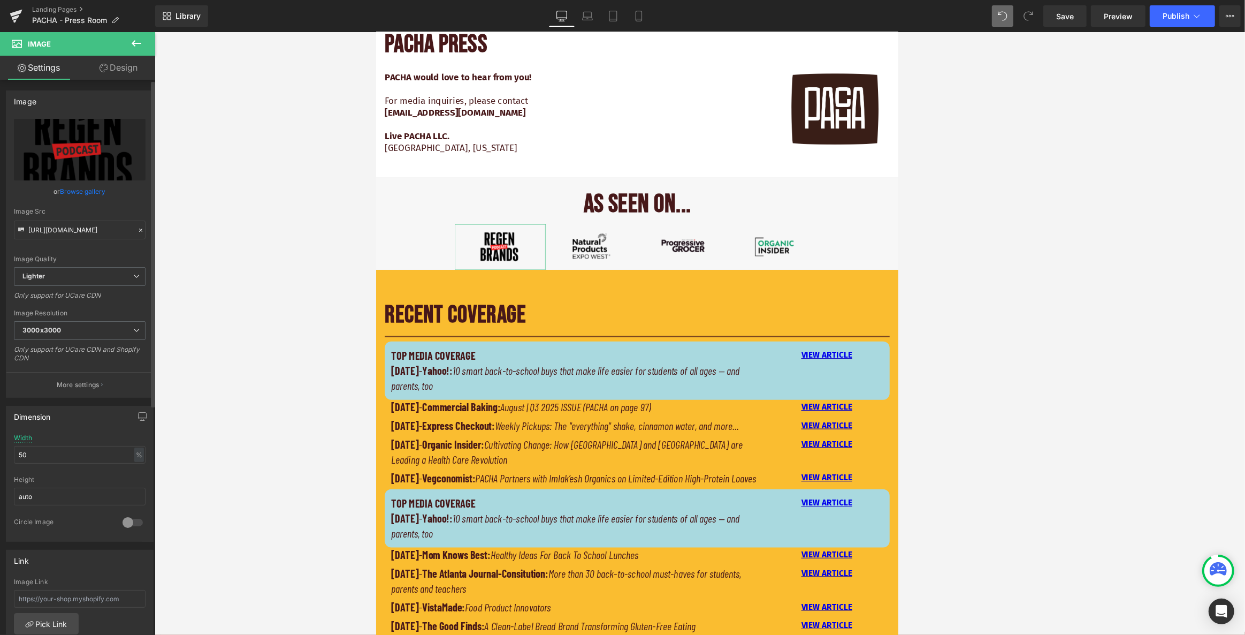
click at [82, 191] on link "Browse gallery" at bounding box center [82, 191] width 45 height 19
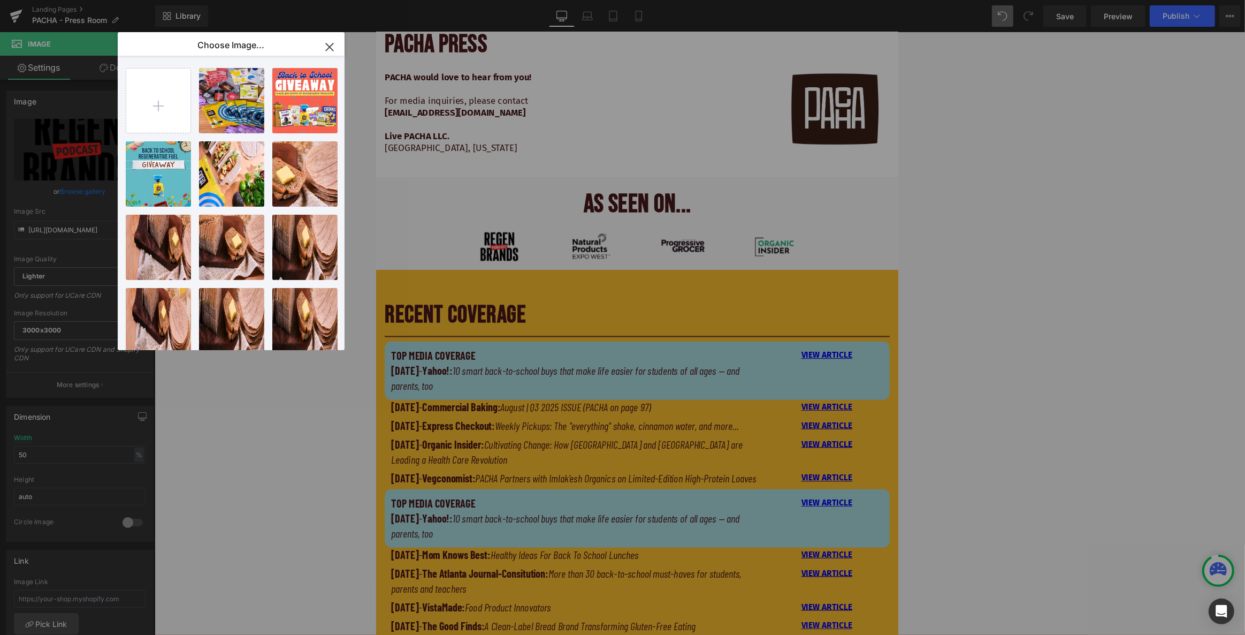
click at [330, 45] on icon "button" at bounding box center [329, 47] width 17 height 17
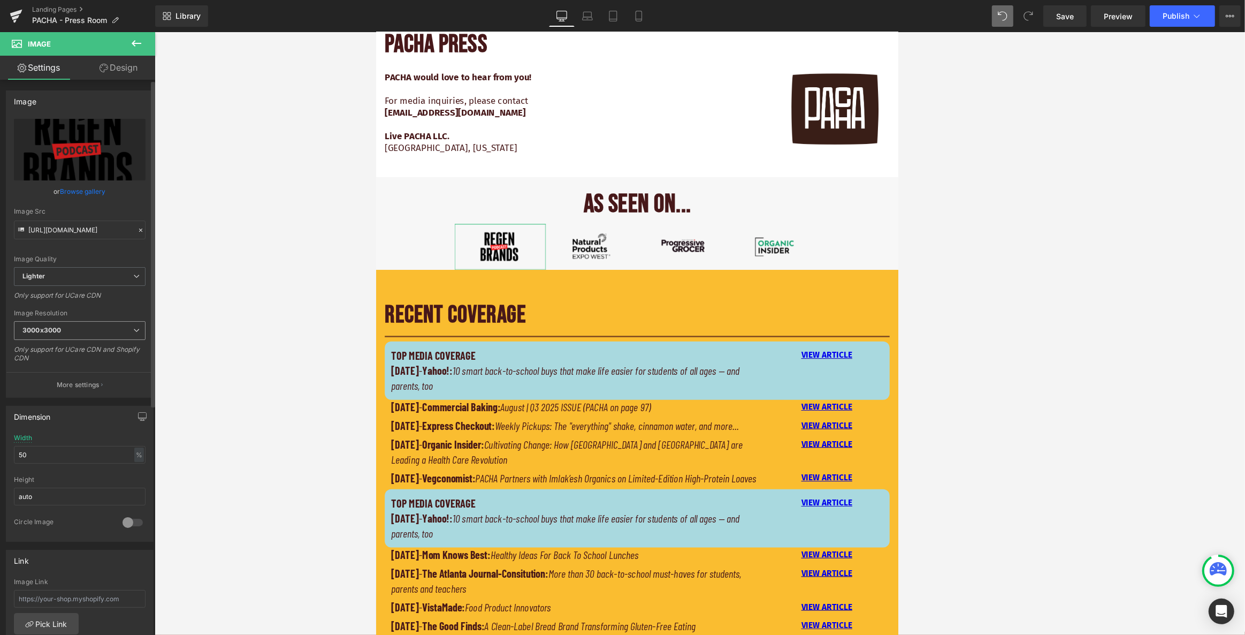
click at [133, 327] on icon at bounding box center [136, 330] width 6 height 6
click at [133, 328] on icon at bounding box center [132, 330] width 6 height 6
click at [617, 285] on img at bounding box center [642, 298] width 57 height 57
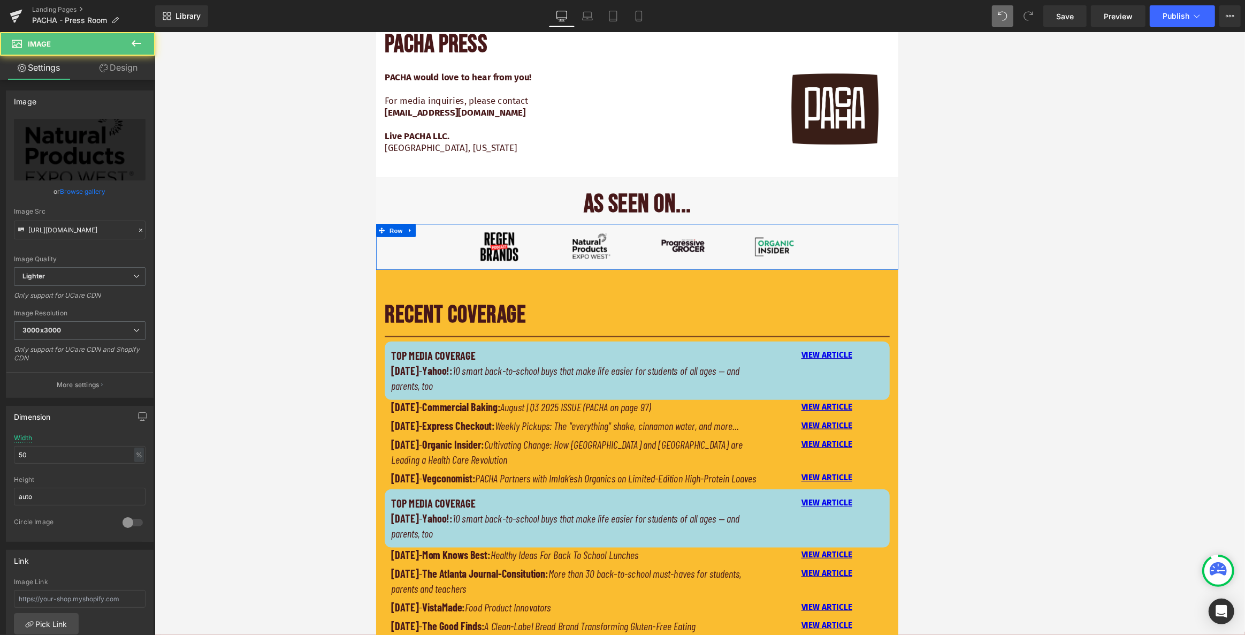
click at [660, 290] on img at bounding box center [756, 298] width 57 height 57
click at [660, 286] on img at bounding box center [869, 298] width 57 height 57
click at [138, 39] on icon at bounding box center [136, 43] width 13 height 13
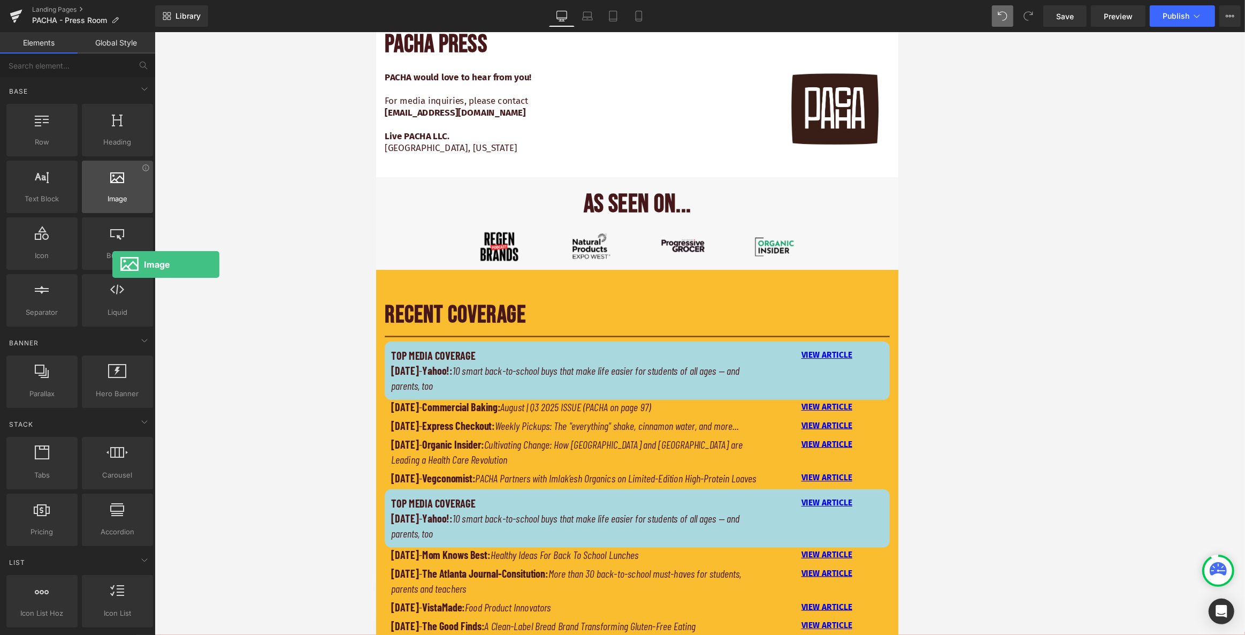
drag, startPoint x: 117, startPoint y: 195, endPoint x: 112, endPoint y: 183, distance: 13.2
click at [112, 183] on div "Image images, photos, alts, uploads" at bounding box center [117, 187] width 71 height 52
click at [430, 279] on div "Image Image Image Image Row" at bounding box center [700, 298] width 648 height 57
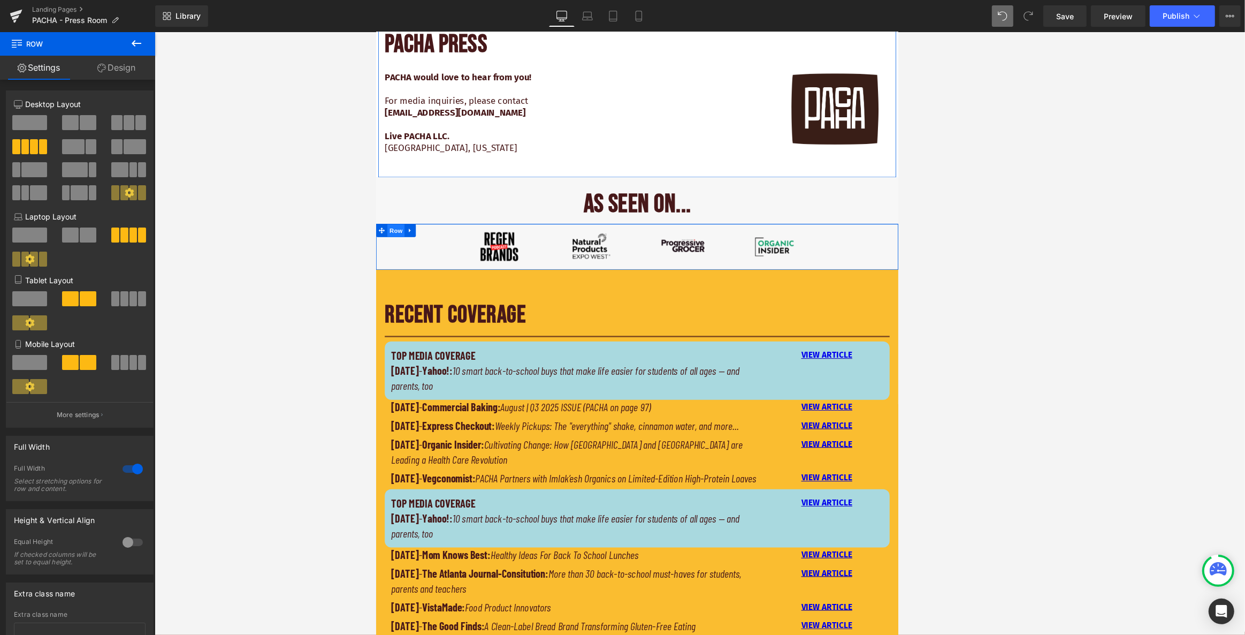
click at [395, 277] on span "Row" at bounding box center [400, 278] width 21 height 16
click at [416, 278] on icon at bounding box center [417, 278] width 2 height 5
click at [428, 275] on icon at bounding box center [431, 278] width 7 height 7
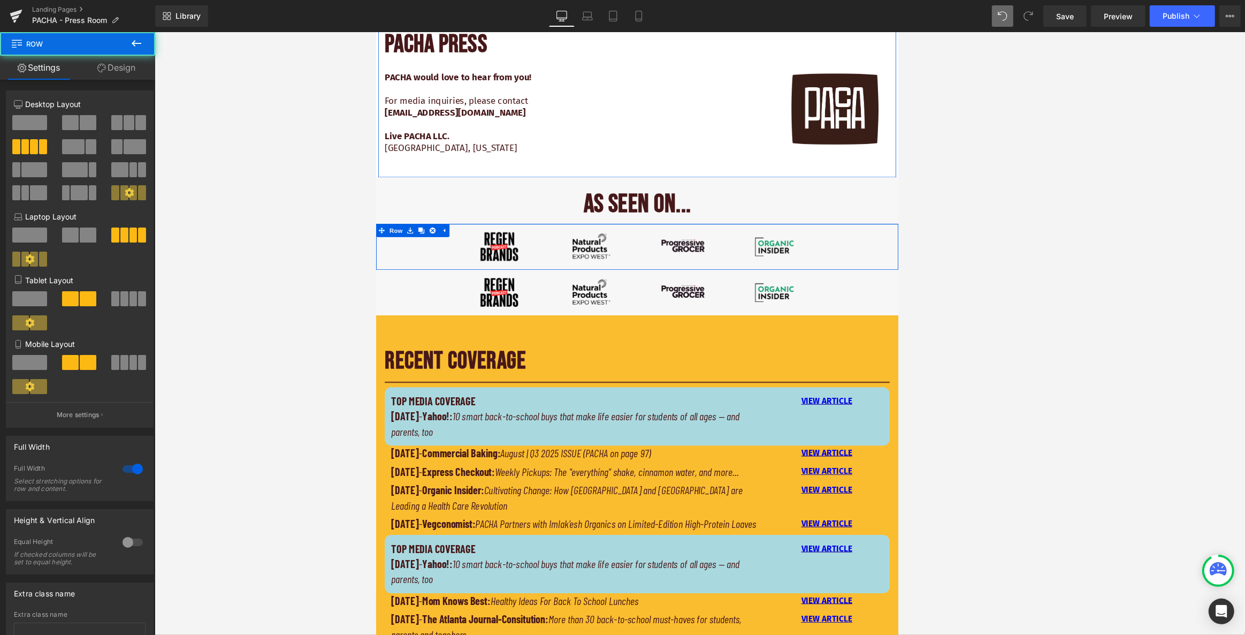
click at [461, 313] on div "Image Image Image Image Row" at bounding box center [700, 298] width 648 height 57
click at [26, 118] on span at bounding box center [29, 122] width 35 height 15
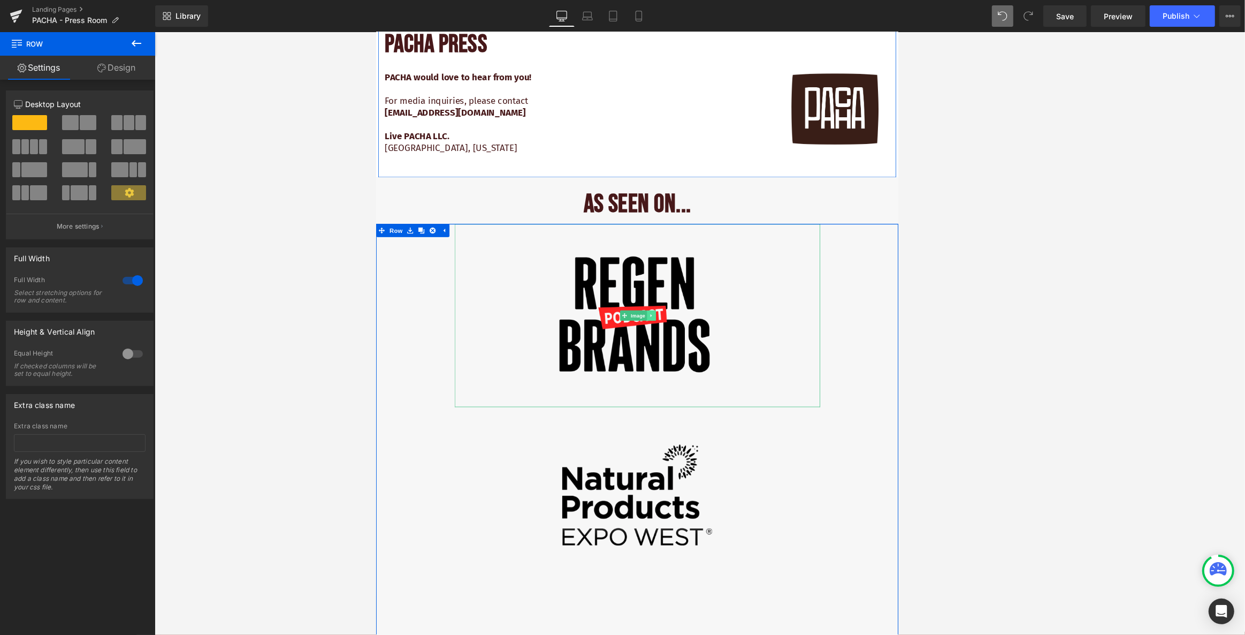
click at [660, 382] on icon at bounding box center [717, 384] width 6 height 6
click at [660, 384] on icon at bounding box center [723, 384] width 6 height 6
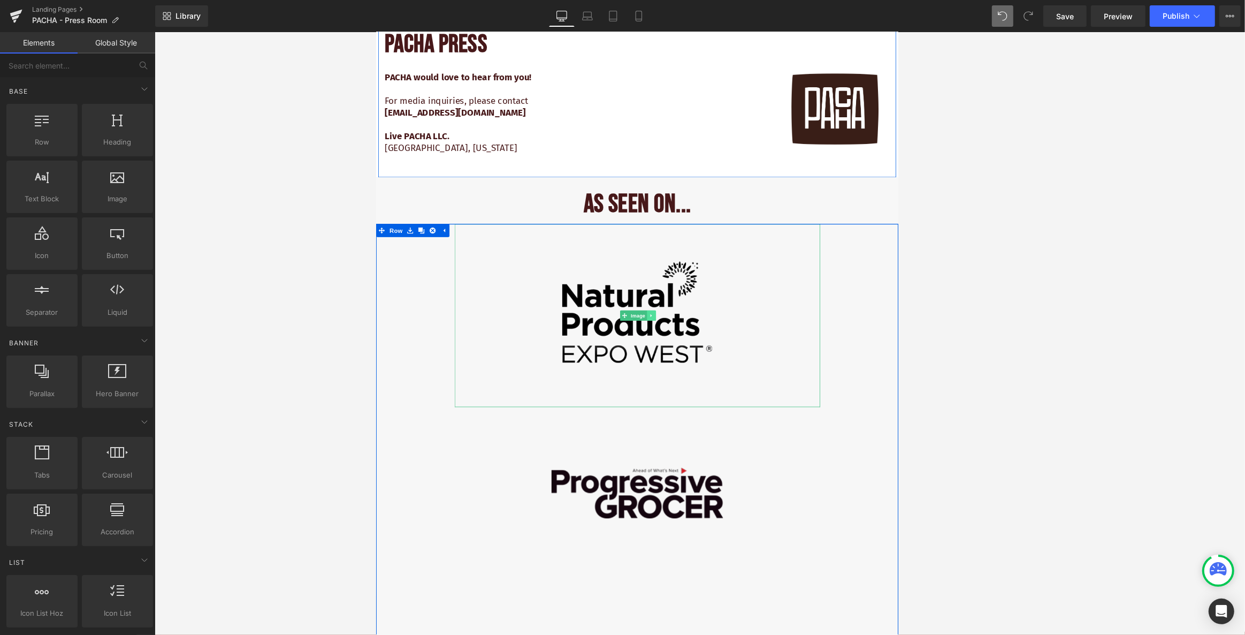
click at [660, 383] on icon at bounding box center [717, 384] width 2 height 4
click at [660, 385] on icon at bounding box center [723, 384] width 6 height 6
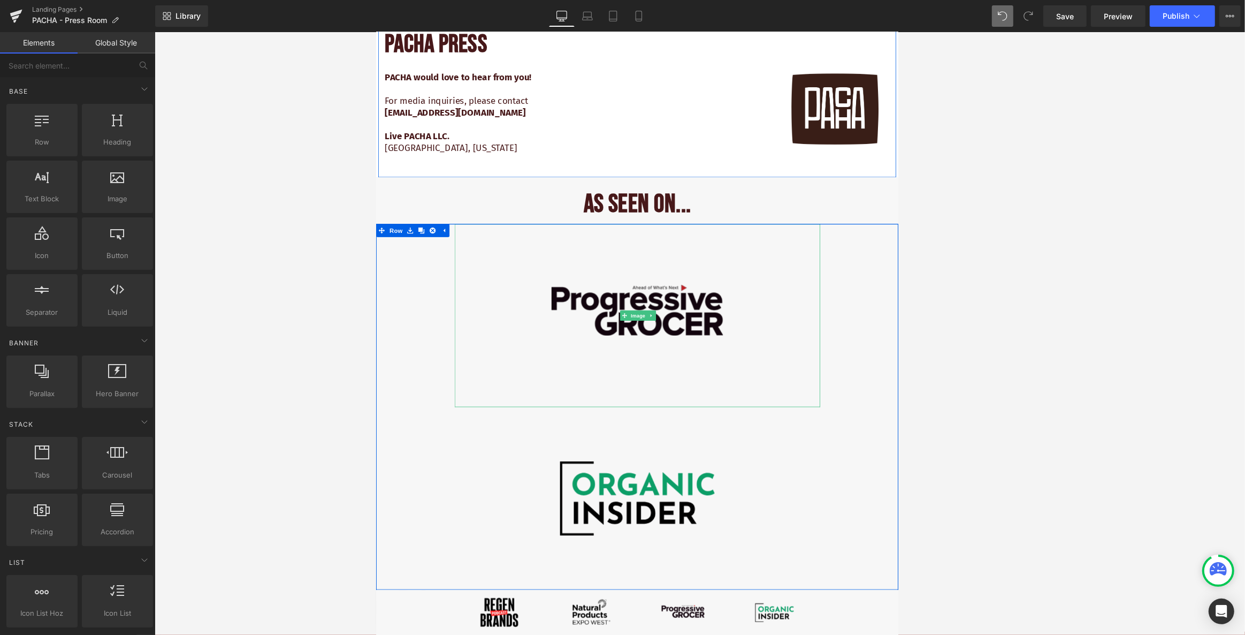
drag, startPoint x: 712, startPoint y: 382, endPoint x: 721, endPoint y: 395, distance: 15.9
click at [660, 382] on icon at bounding box center [717, 384] width 6 height 6
click at [660, 384] on icon at bounding box center [723, 384] width 6 height 6
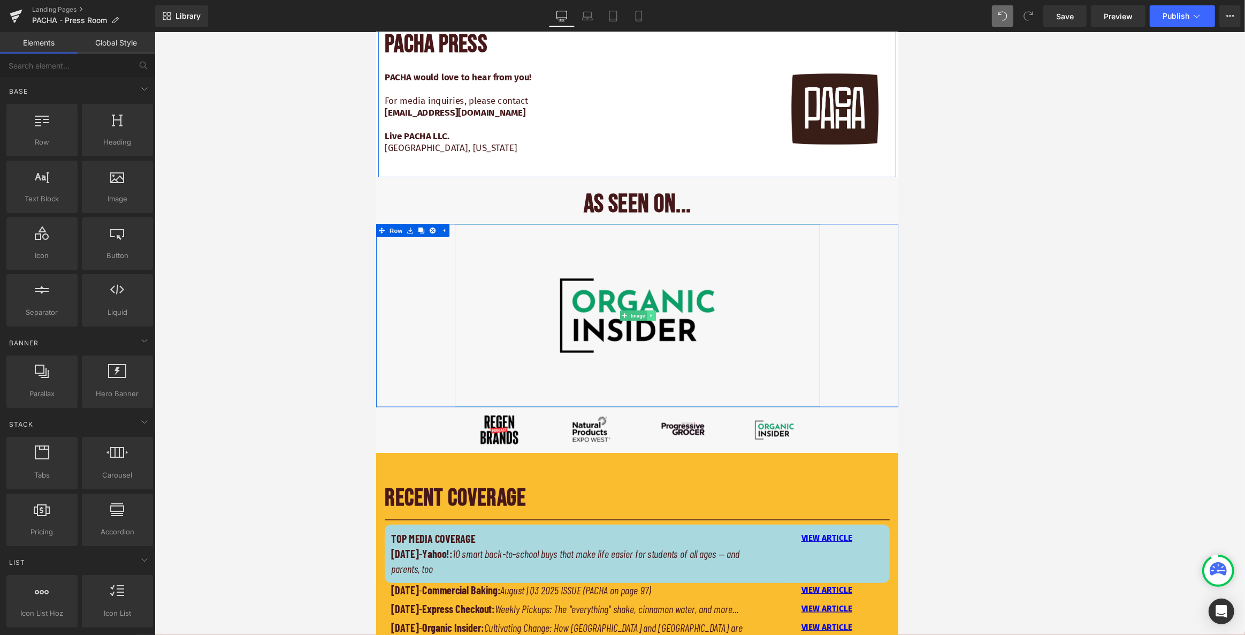
click at [660, 382] on icon at bounding box center [717, 384] width 2 height 4
click at [660, 384] on icon at bounding box center [723, 384] width 6 height 6
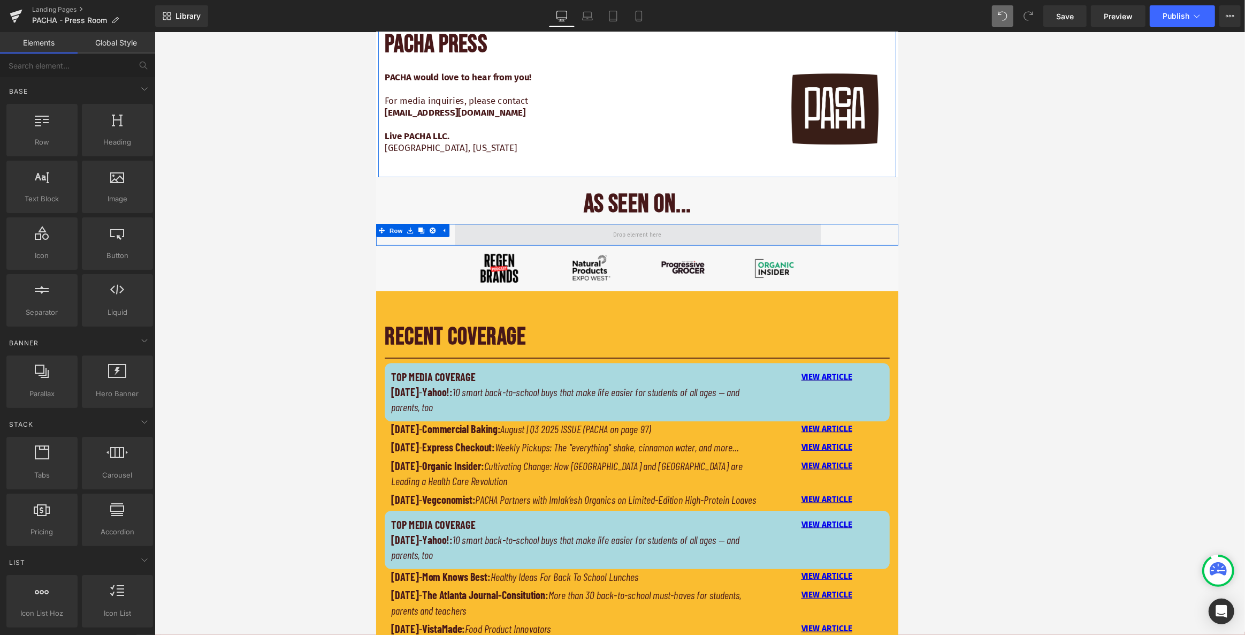
click at [655, 284] on span at bounding box center [699, 283] width 453 height 27
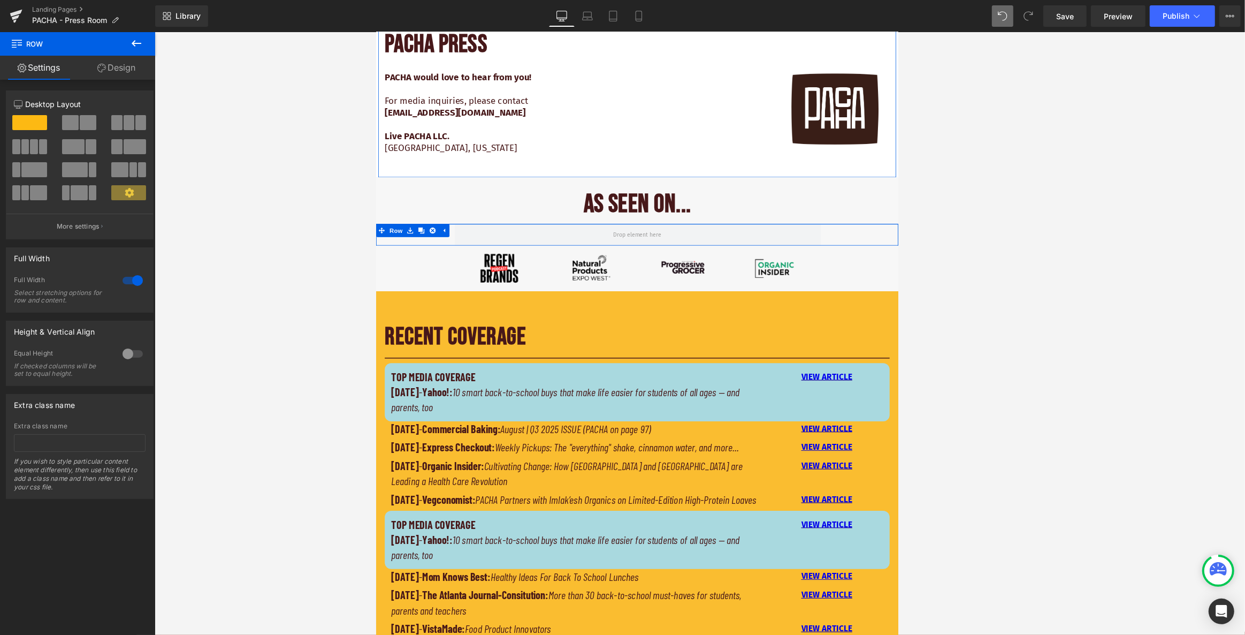
click at [126, 64] on link "Design" at bounding box center [117, 68] width 78 height 24
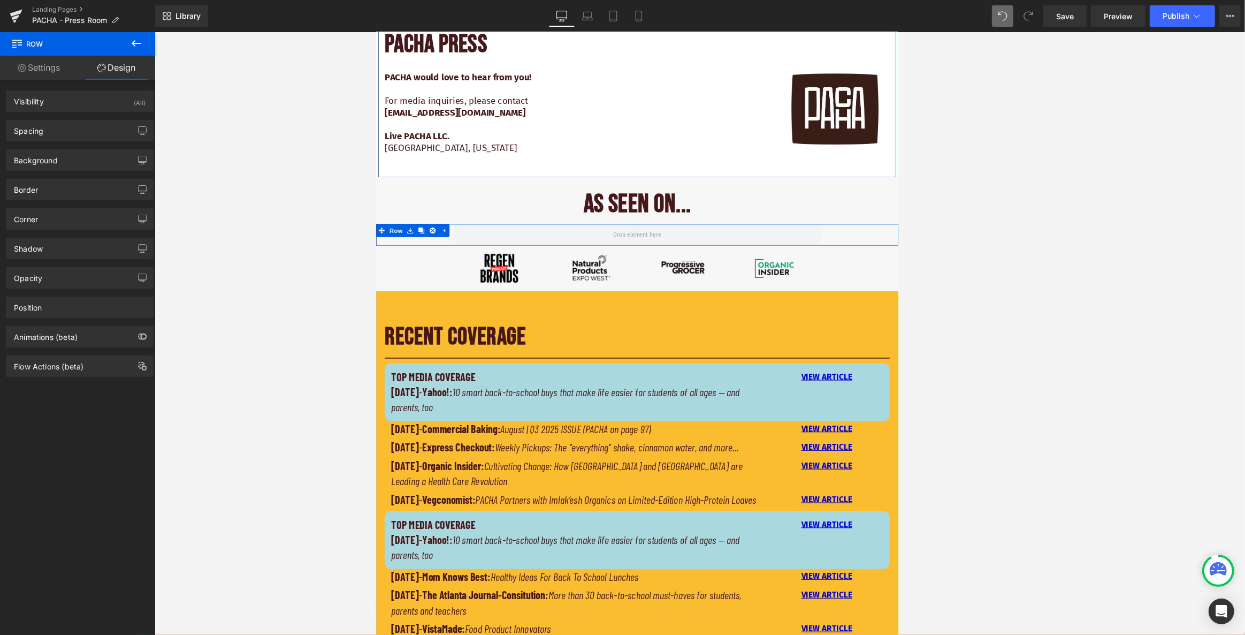
click at [32, 70] on link "Settings" at bounding box center [39, 68] width 78 height 24
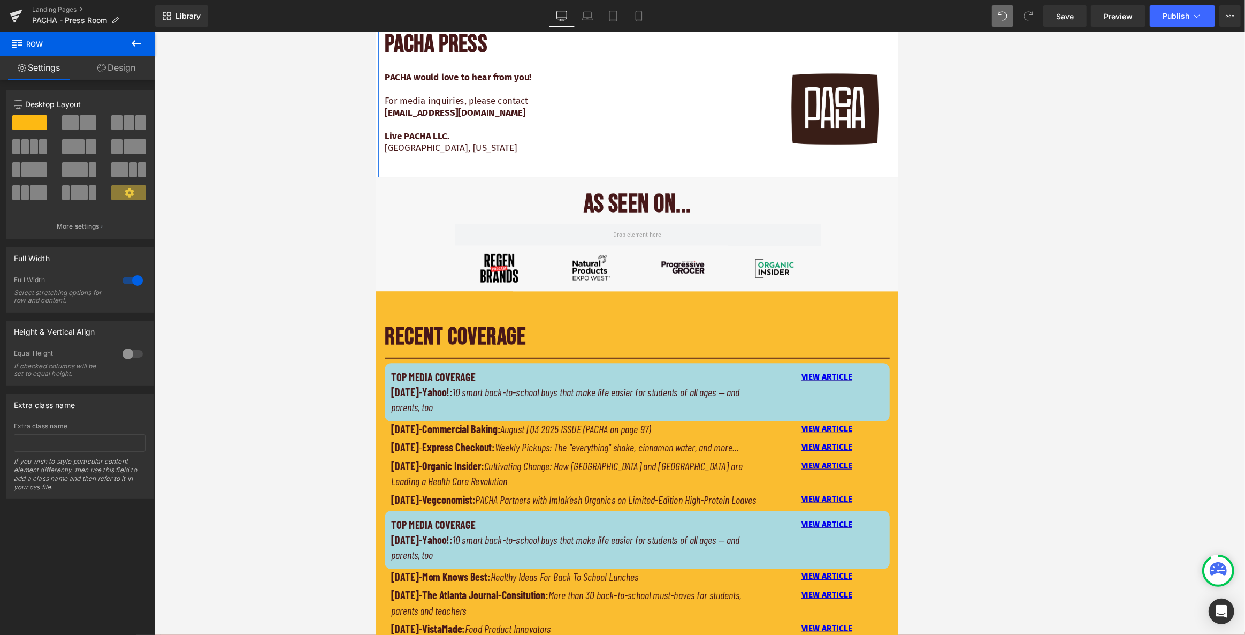
click at [134, 50] on button at bounding box center [136, 44] width 37 height 24
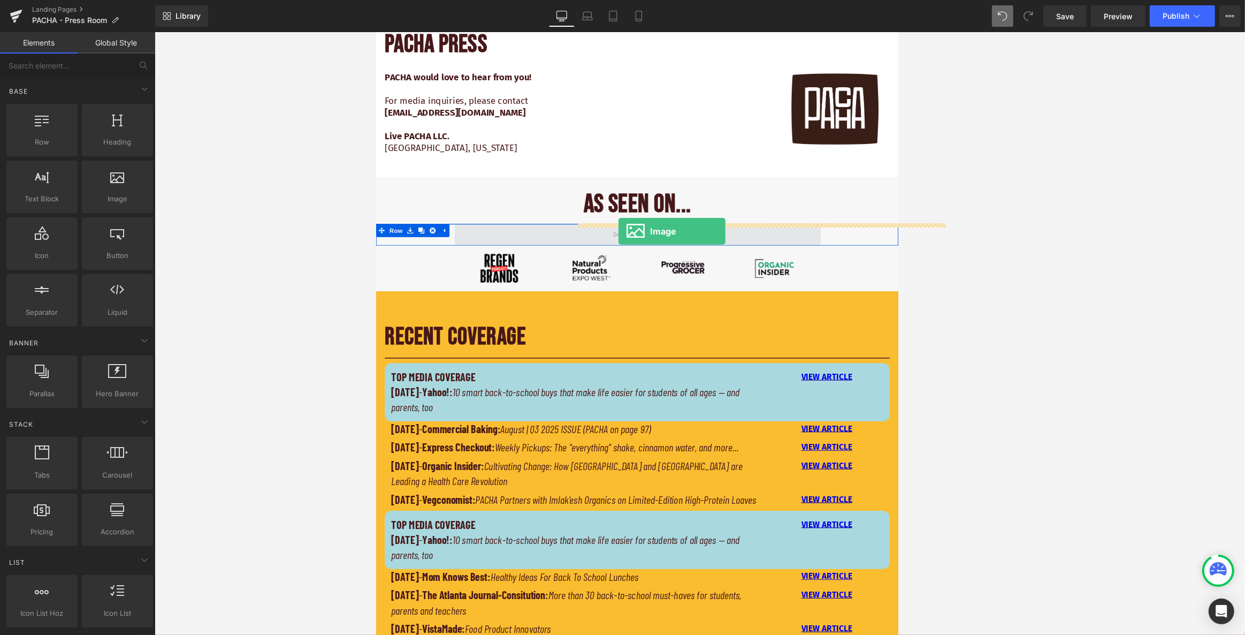
drag, startPoint x: 495, startPoint y: 229, endPoint x: 676, endPoint y: 278, distance: 188.0
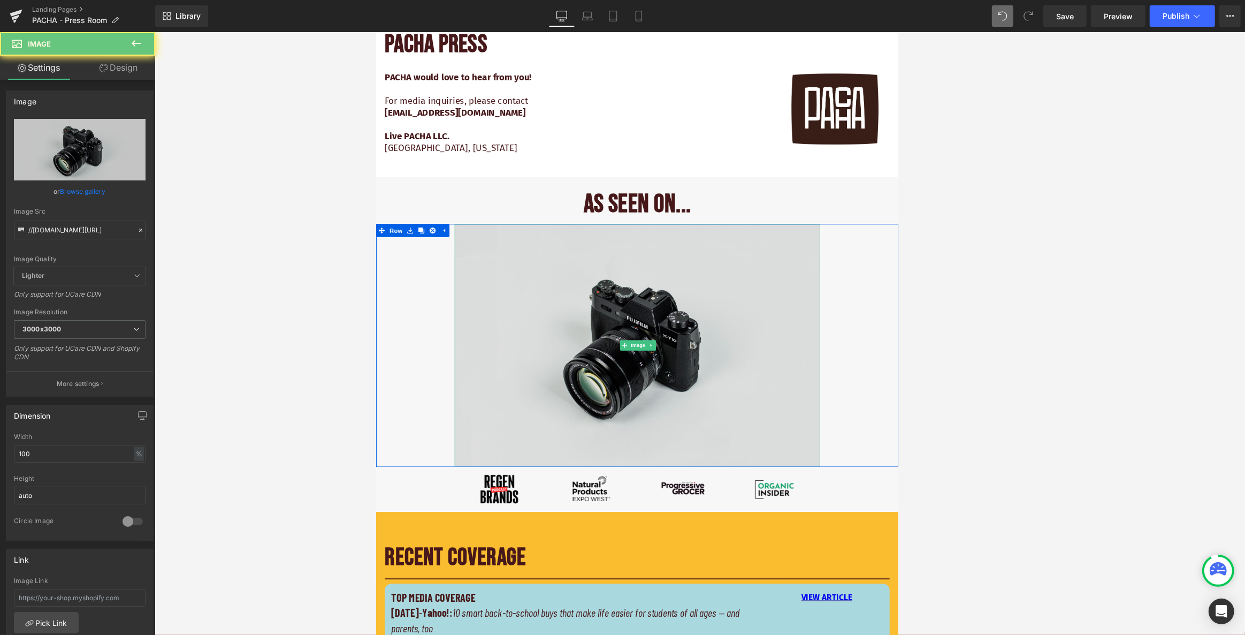
click at [660, 309] on img at bounding box center [699, 420] width 453 height 300
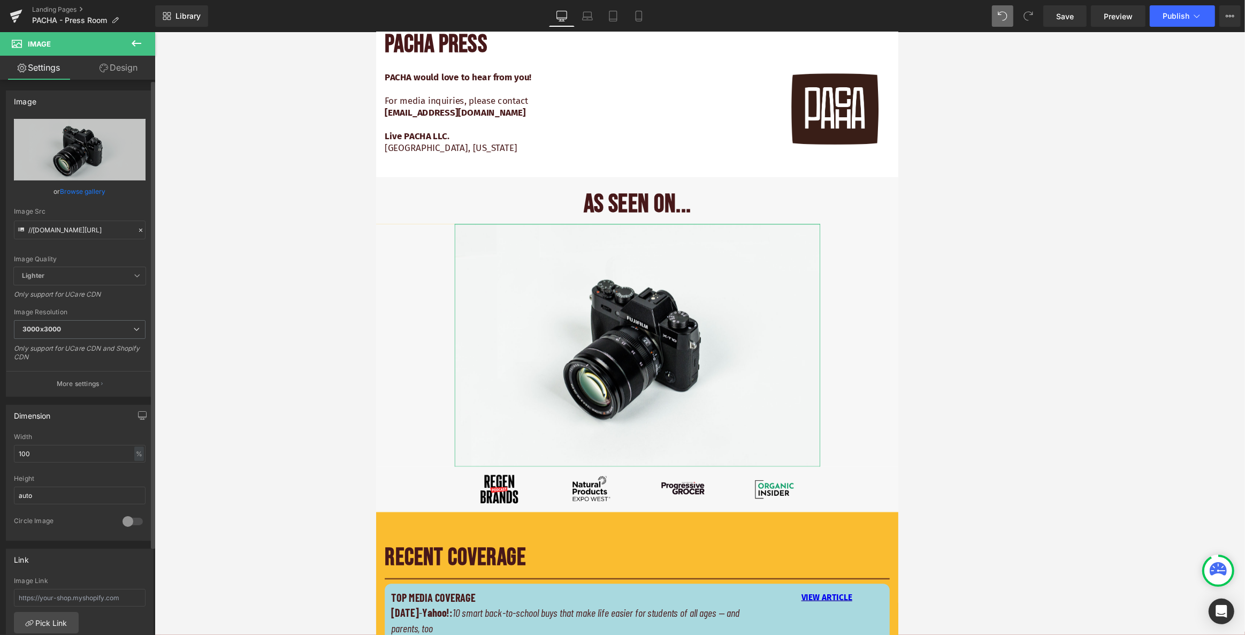
click at [87, 192] on link "Browse gallery" at bounding box center [82, 191] width 45 height 19
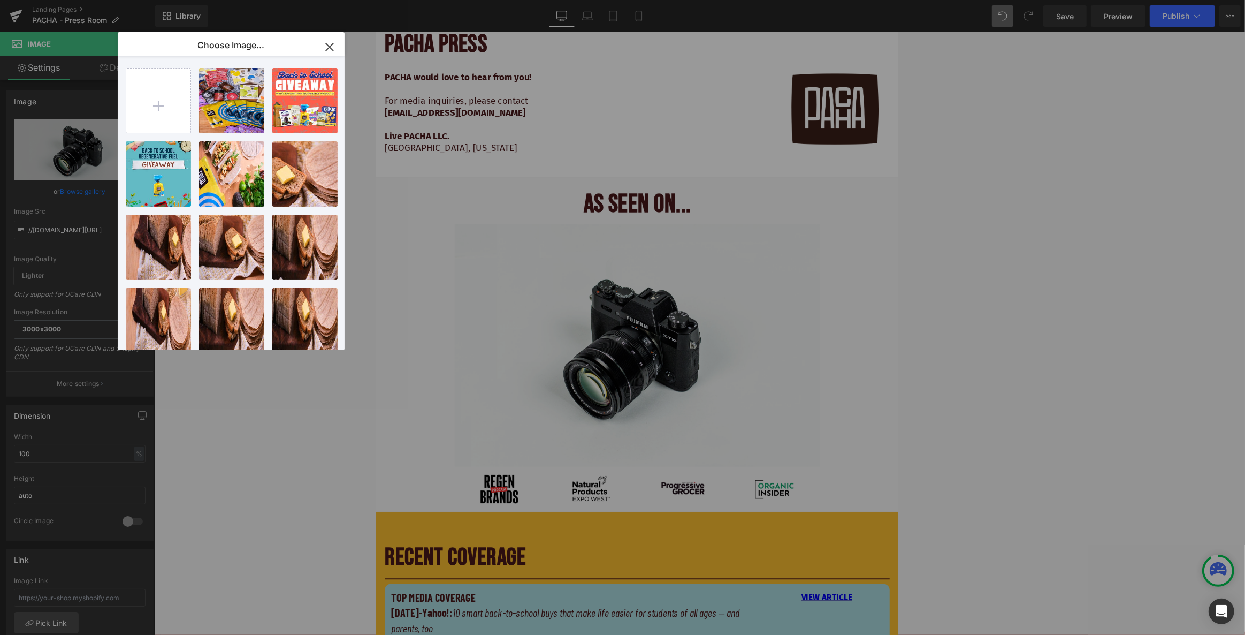
type input "C:\fakepath\Press Room.png"
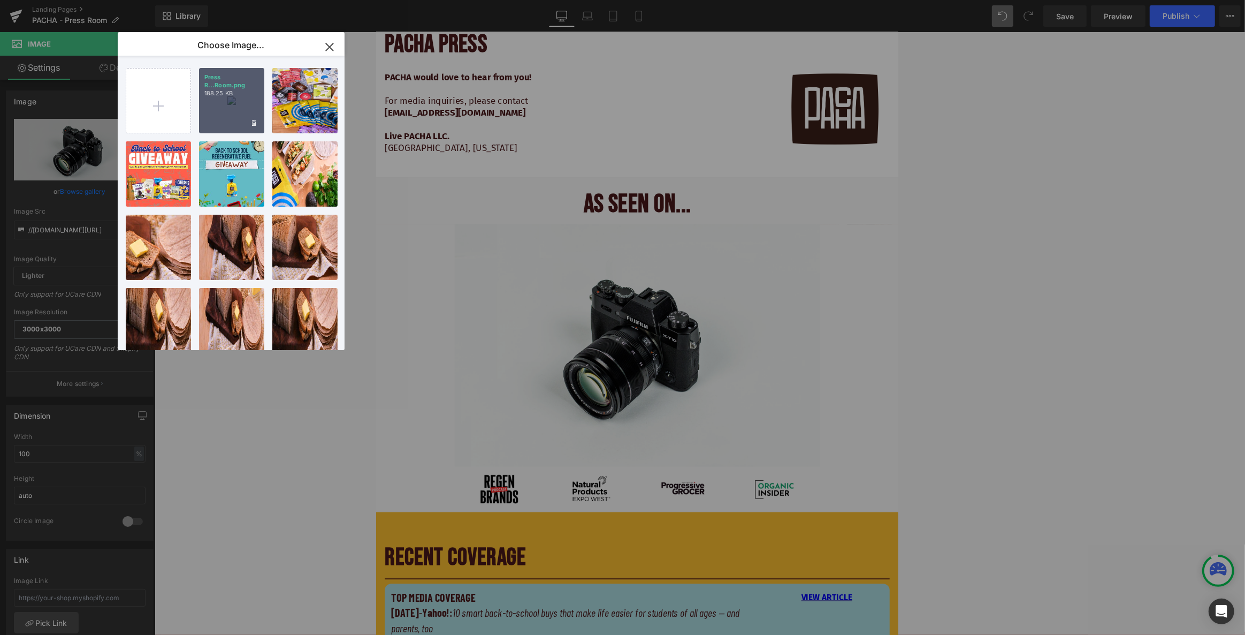
click at [225, 98] on div "Press R...Room.png 188.25 KB" at bounding box center [231, 100] width 65 height 65
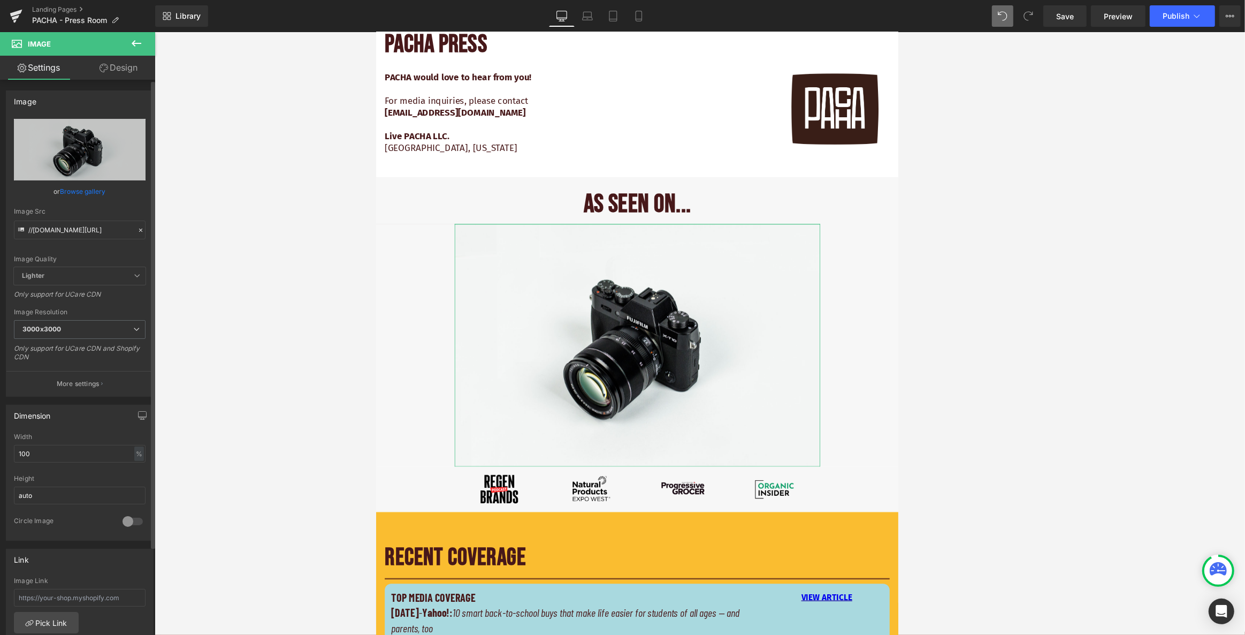
click at [71, 191] on link "Browse gallery" at bounding box center [82, 191] width 45 height 19
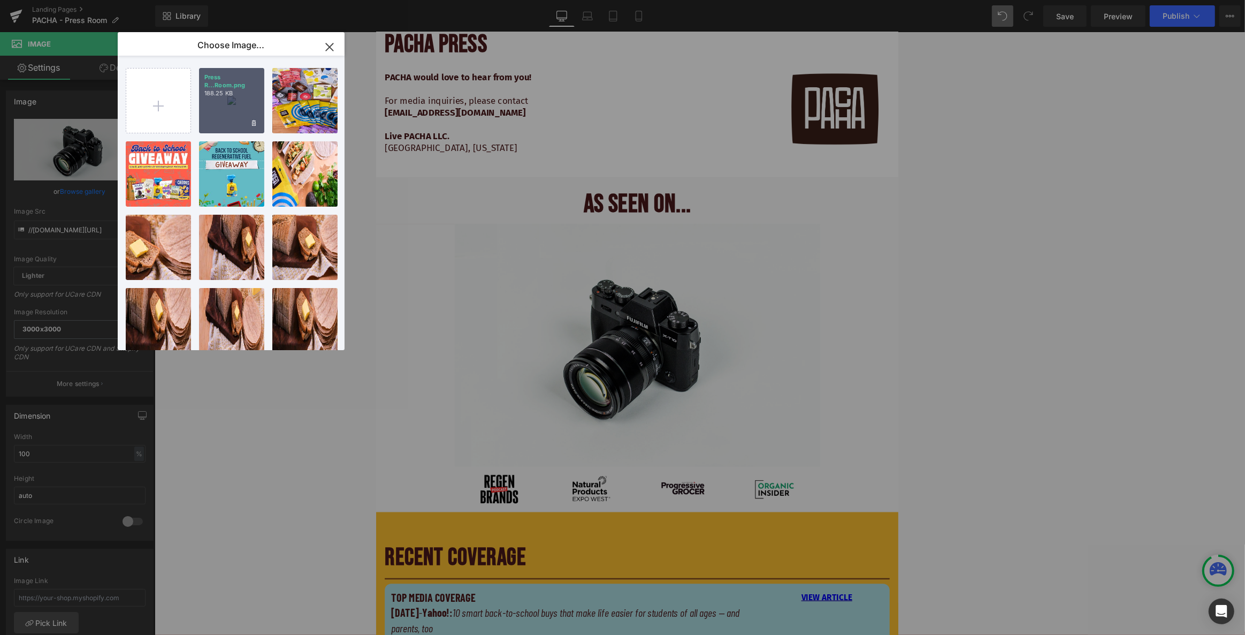
click at [221, 117] on div "Press R...Room.png 188.25 KB" at bounding box center [231, 100] width 65 height 65
type input "[URL][DOMAIN_NAME]"
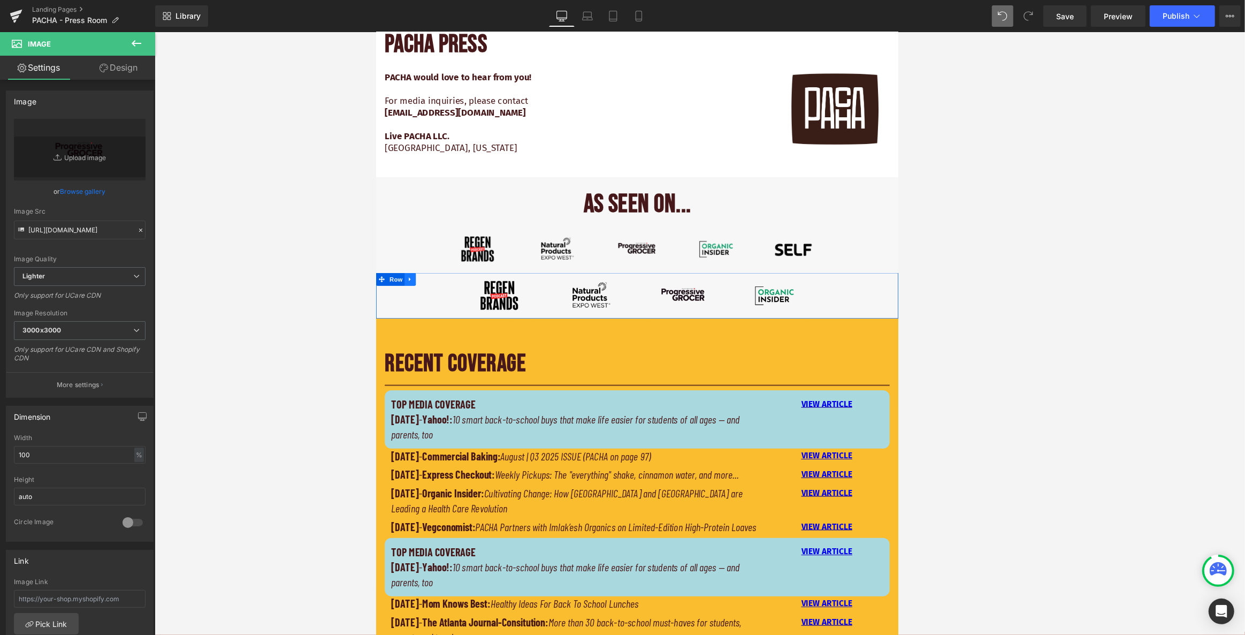
click at [415, 337] on icon at bounding box center [417, 339] width 7 height 8
click at [445, 337] on icon at bounding box center [445, 338] width 7 height 7
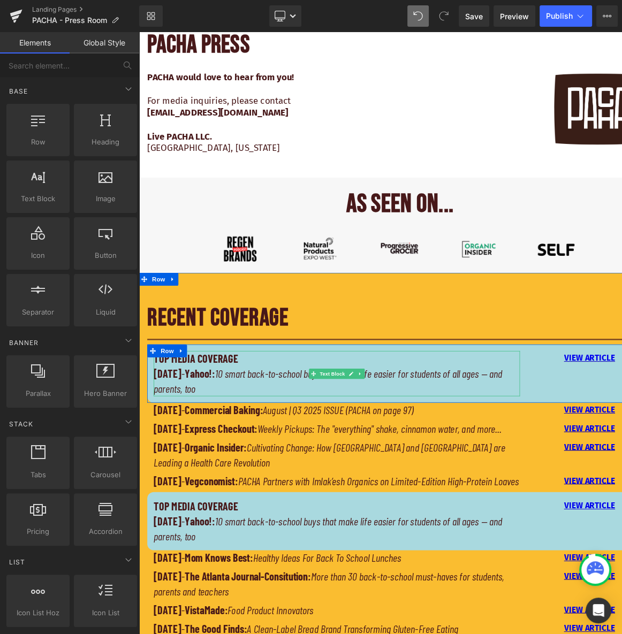
click at [219, 456] on p "[DATE] - Yahoo!: 10 smart back-to-school buys that make life easier for student…" at bounding box center [384, 464] width 454 height 37
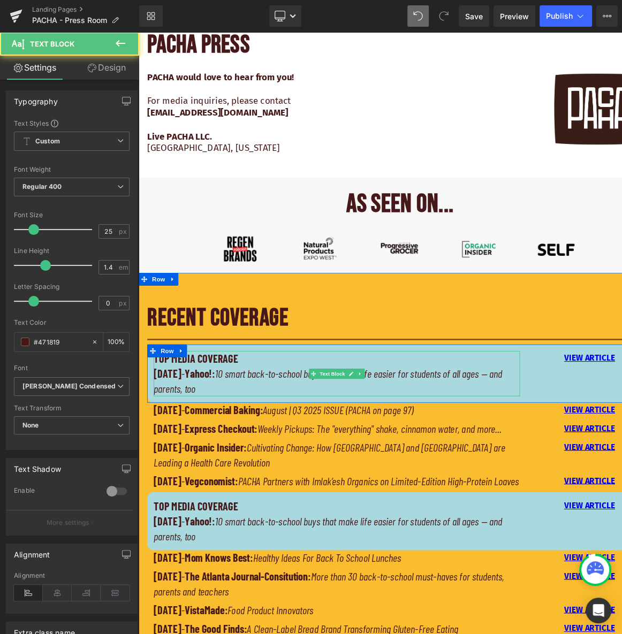
click at [220, 453] on strong "Yahoo!:" at bounding box center [214, 455] width 37 height 16
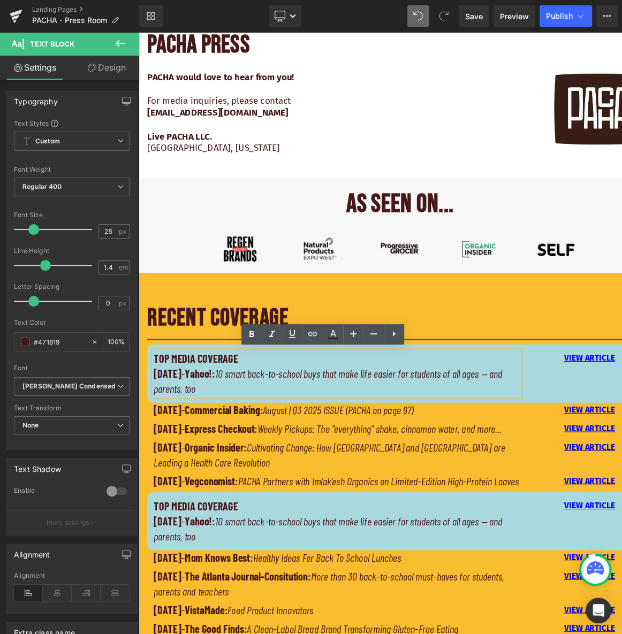
drag, startPoint x: 167, startPoint y: 451, endPoint x: 160, endPoint y: 453, distance: 7.1
click at [160, 453] on strong "[DATE]" at bounding box center [174, 455] width 34 height 16
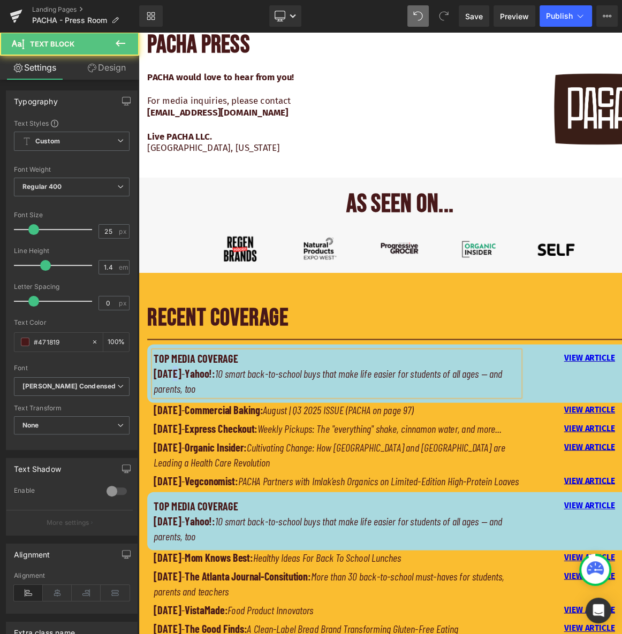
click at [178, 452] on strong "[DATE]" at bounding box center [174, 455] width 34 height 16
click at [220, 455] on p "[DATE] - Yahoo!: 10 smart back-to-school buys that make life easier for student…" at bounding box center [384, 464] width 454 height 37
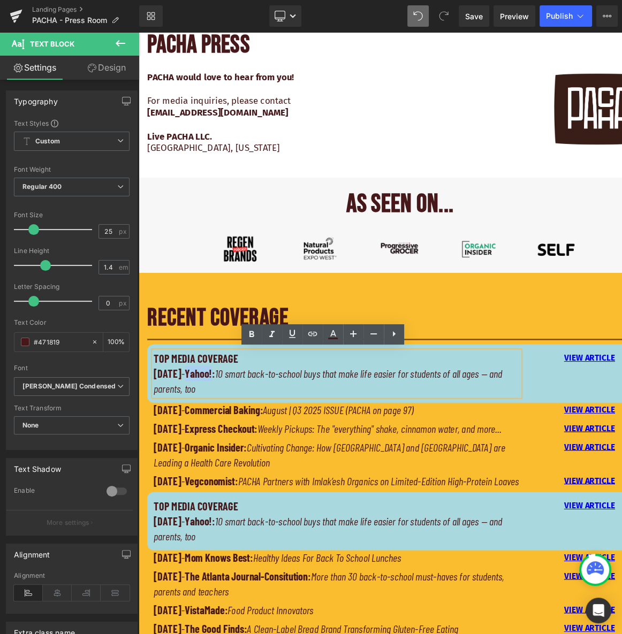
drag, startPoint x: 224, startPoint y: 453, endPoint x: 255, endPoint y: 455, distance: 31.1
click at [233, 455] on strong "Yahoo!:" at bounding box center [214, 455] width 37 height 16
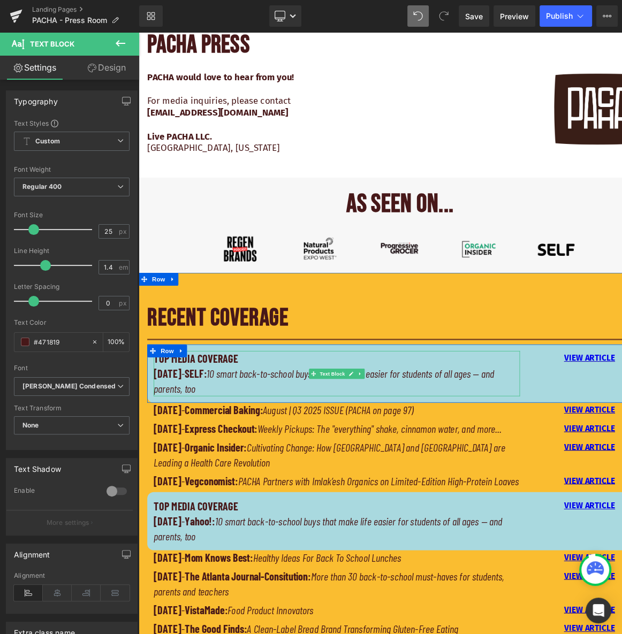
drag, startPoint x: 287, startPoint y: 475, endPoint x: 281, endPoint y: 478, distance: 6.7
click at [287, 475] on p "[DATE] - SELF: 10 smart back-to-school buys that make life easier for students …" at bounding box center [384, 464] width 454 height 37
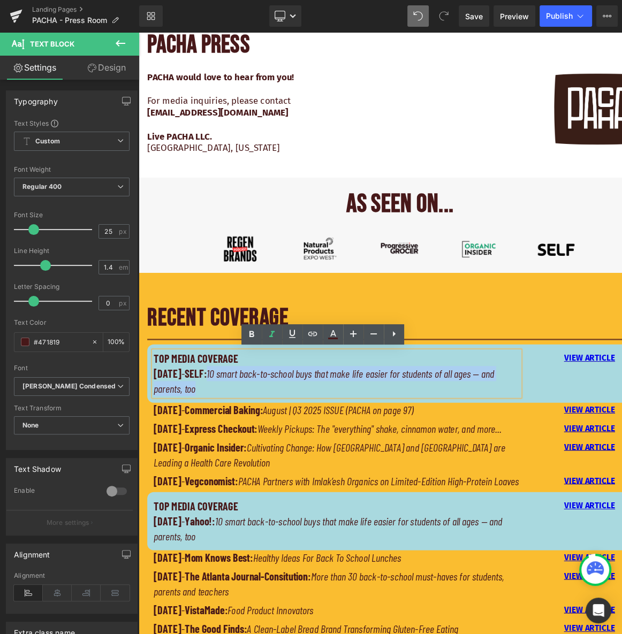
drag, startPoint x: 243, startPoint y: 474, endPoint x: 253, endPoint y: 459, distance: 18.3
click at [253, 459] on p "[DATE] - SELF: 10 smart back-to-school buys that make life easier for students …" at bounding box center [384, 464] width 454 height 37
click at [265, 458] on icon "10 smart back-to-school buys that make life easier for students of all ages — a…" at bounding box center [368, 464] width 422 height 35
drag, startPoint x: 252, startPoint y: 472, endPoint x: 255, endPoint y: 453, distance: 18.4
click at [255, 453] on p "[DATE] - SELF: 10 smart back-to-school buys that make life easier for students …" at bounding box center [384, 464] width 454 height 37
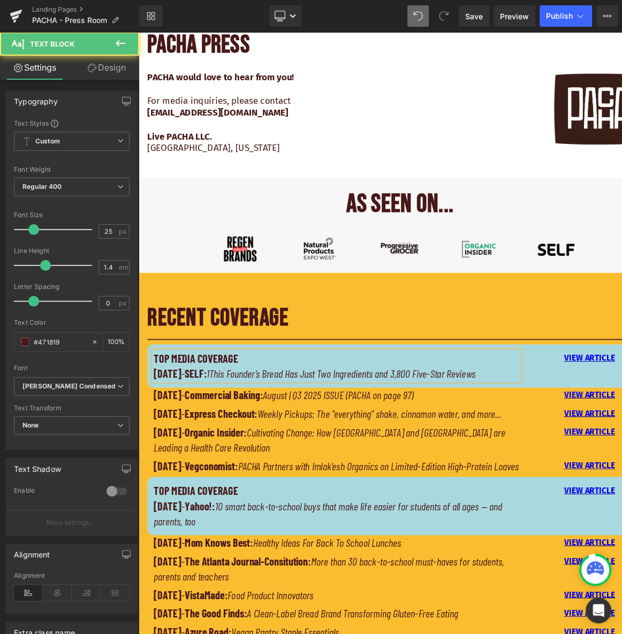
click at [255, 453] on icon "1This Founder’s Bread Has Just Two Ingredients and 3,800 Five-Star Reviews" at bounding box center [389, 455] width 333 height 16
click at [639, 471] on div "TOP MEDIA COVERAGE [DATE] - SELF: This Founder’s Bread Has Just Two Ingredients…" at bounding box center [462, 447] width 626 height 54
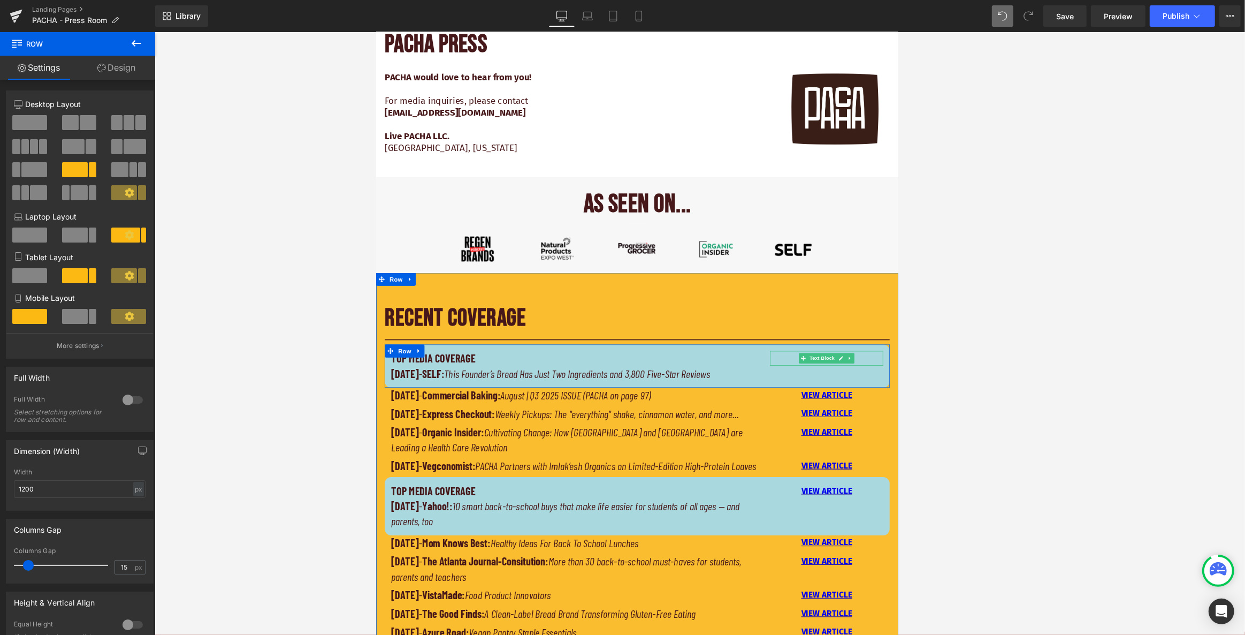
click at [660, 436] on p "VIEW ARTICLE" at bounding box center [935, 437] width 140 height 18
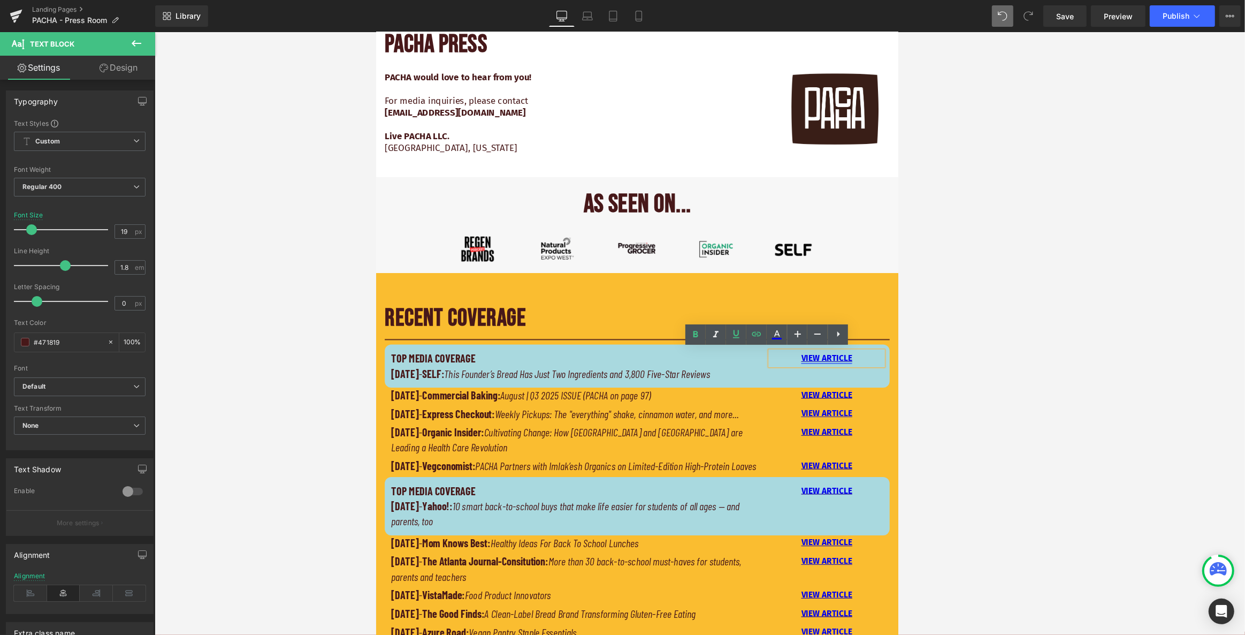
click at [660, 439] on link "VIEW ARTICLE" at bounding box center [934, 436] width 63 height 12
click at [660, 434] on p "VIEW ARTICLE" at bounding box center [935, 437] width 140 height 18
drag, startPoint x: 966, startPoint y: 434, endPoint x: 892, endPoint y: 434, distance: 74.4
click at [660, 434] on p "VIEW ARTICLE" at bounding box center [935, 437] width 140 height 18
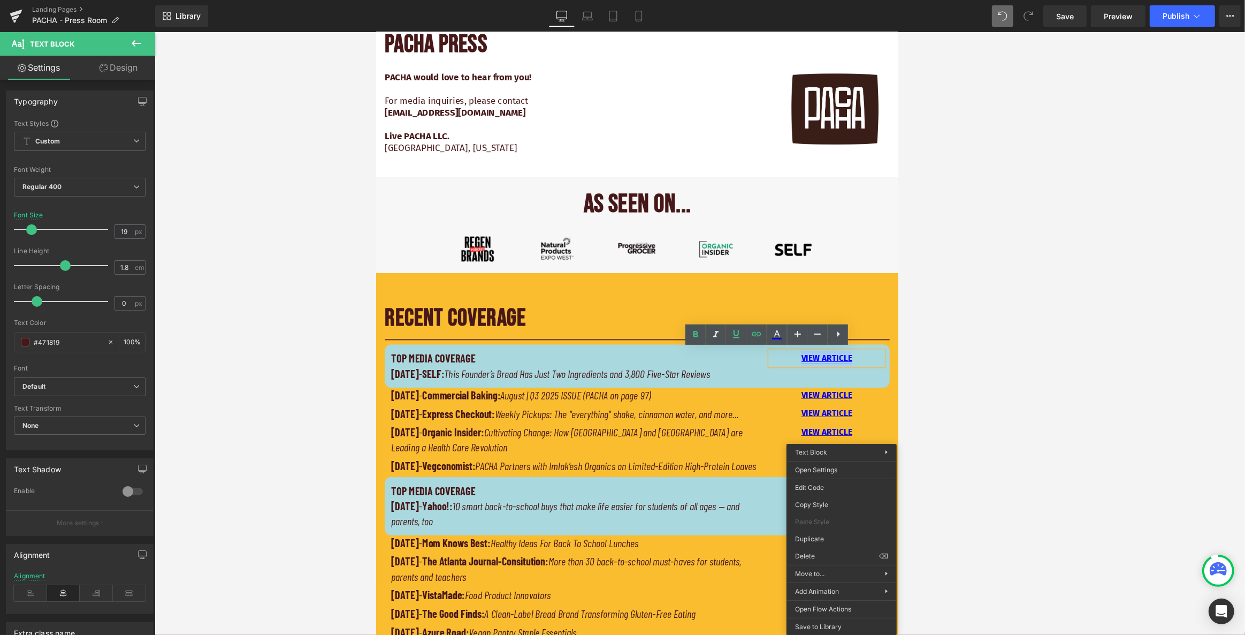
click at [660, 436] on link "VIEW ARTICLE" at bounding box center [934, 436] width 63 height 12
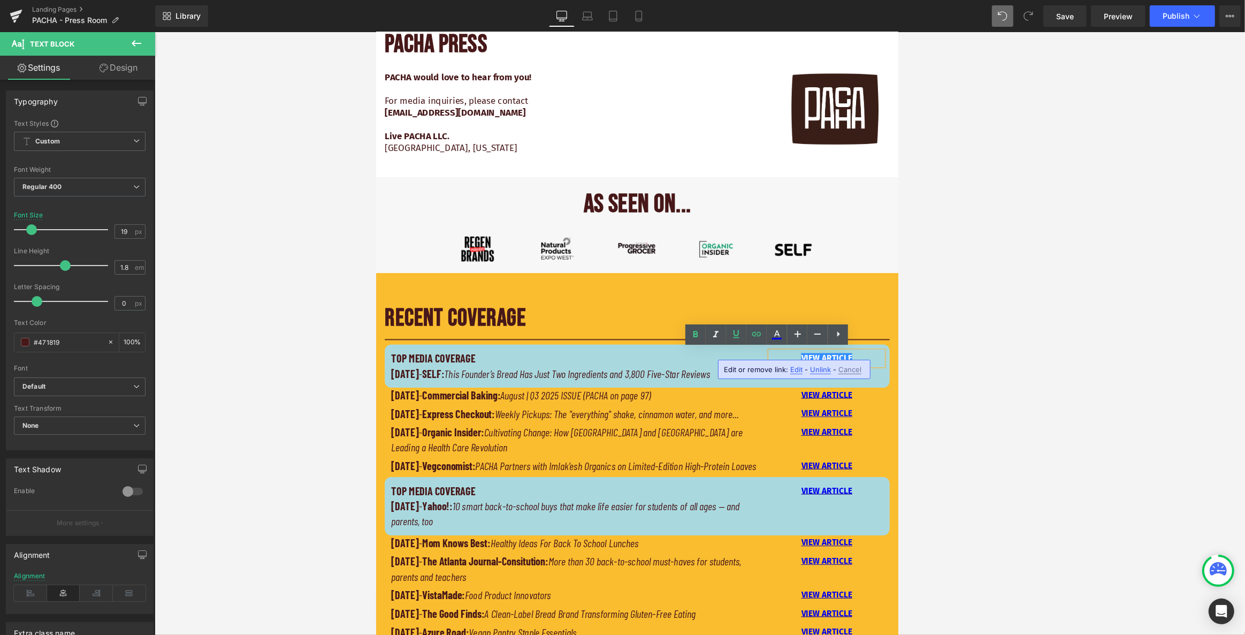
click at [660, 369] on span "Edit" at bounding box center [796, 369] width 12 height 9
click at [660, 374] on input "[URL][DOMAIN_NAME]" at bounding box center [939, 373] width 165 height 27
paste input "[URL][DOMAIN_NAME]"
click at [660, 437] on link "VIEW ARTICLE" at bounding box center [934, 436] width 63 height 12
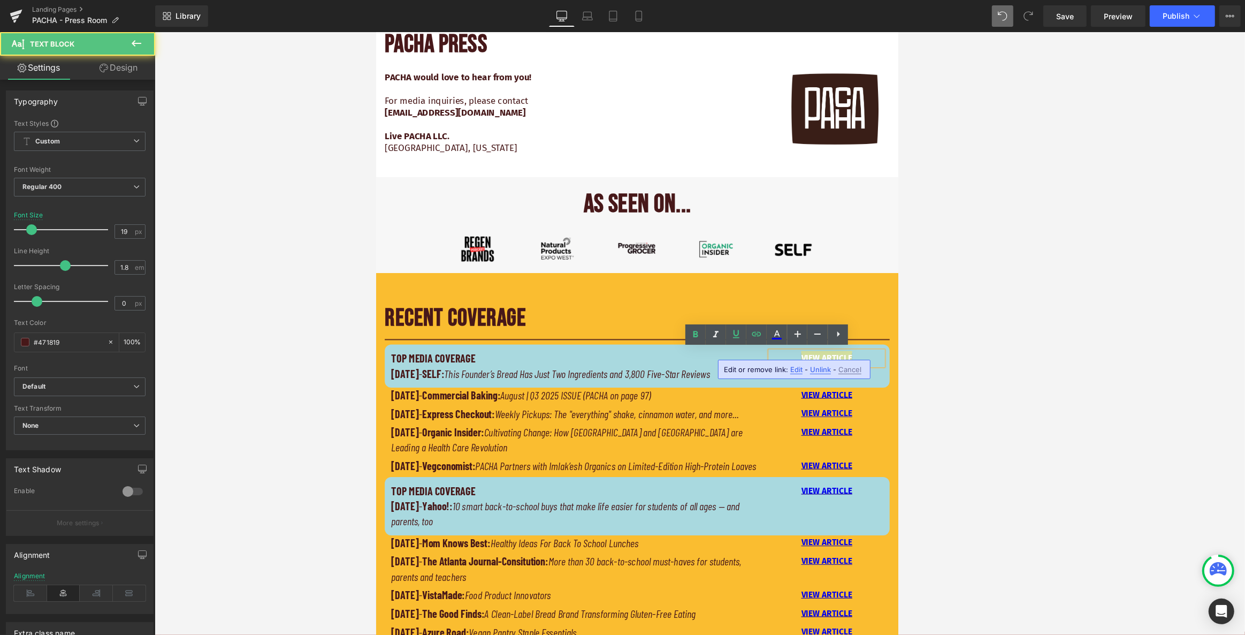
click at [660, 369] on span "Edit" at bounding box center [796, 369] width 12 height 9
type input "[URL][DOMAIN_NAME]"
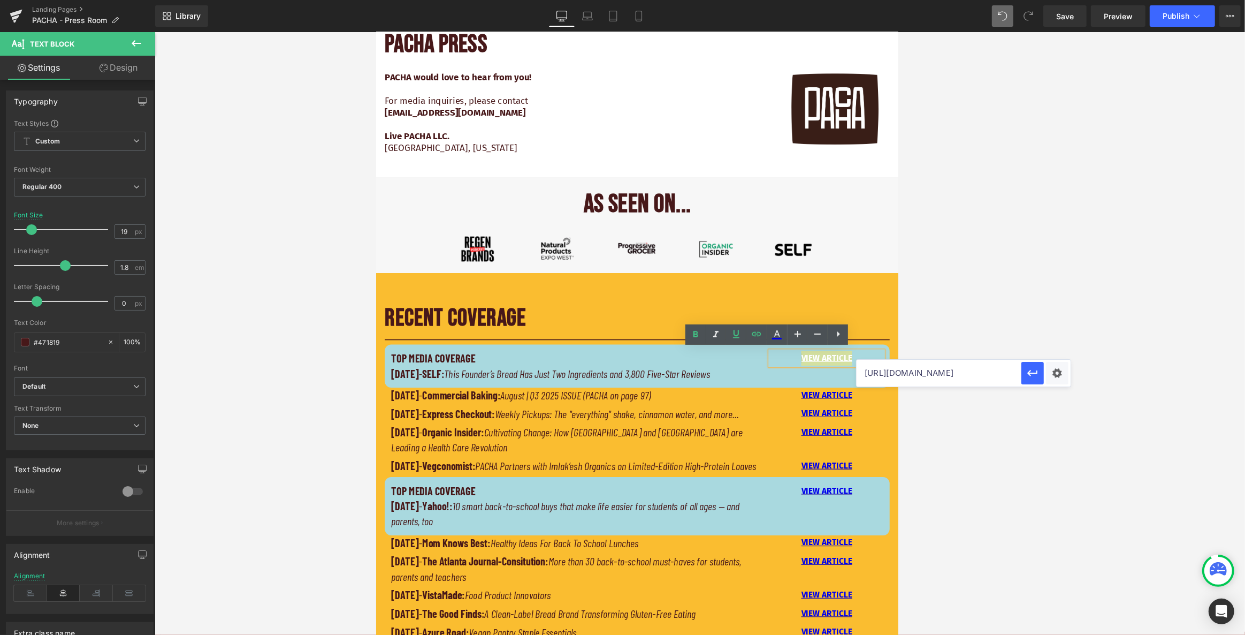
click at [660, 372] on input "[URL][DOMAIN_NAME]" at bounding box center [939, 373] width 165 height 27
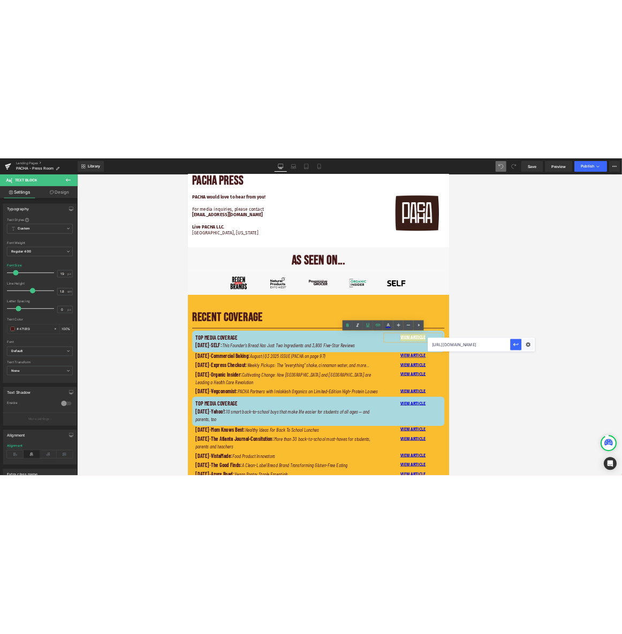
scroll to position [0, 0]
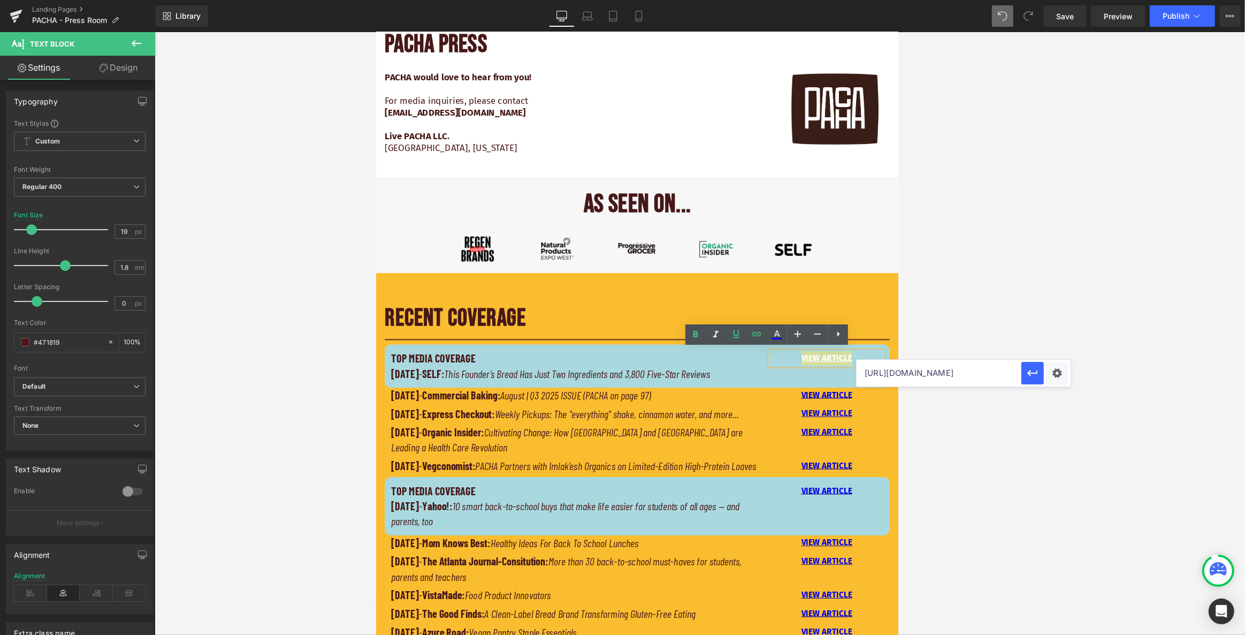
drag, startPoint x: 1295, startPoint y: 406, endPoint x: 920, endPoint y: 455, distance: 377.8
click at [660, 338] on div at bounding box center [700, 333] width 1091 height 603
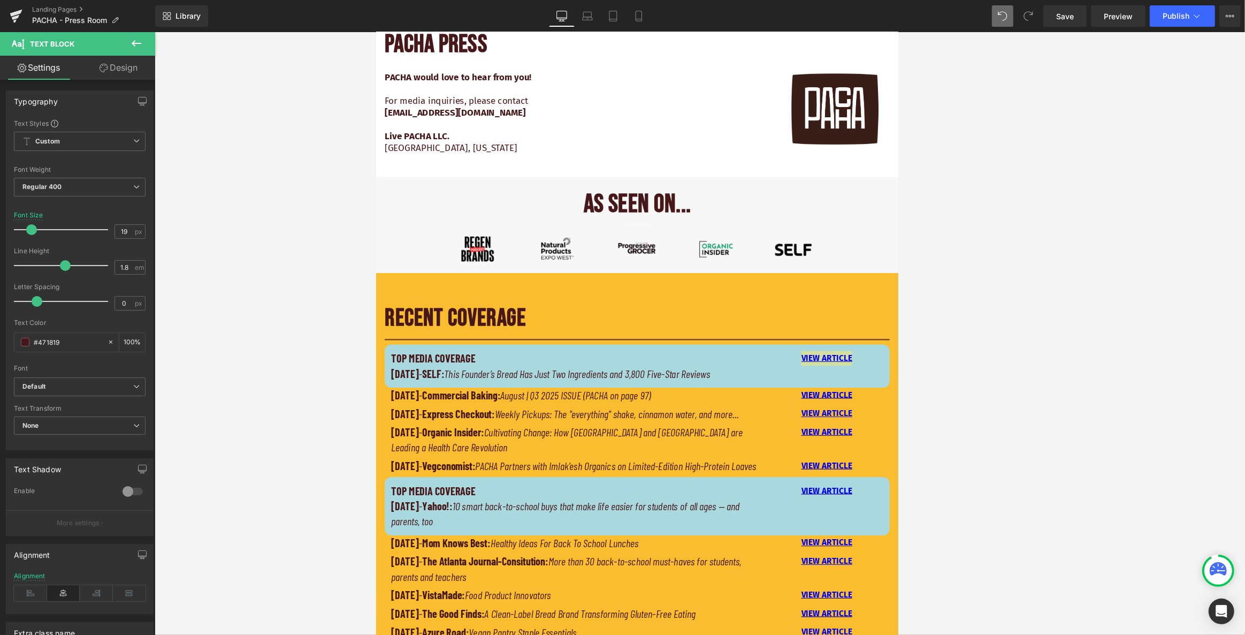
click at [660, 348] on div at bounding box center [700, 333] width 1091 height 603
click at [660, 11] on link "Save" at bounding box center [1065, 15] width 43 height 21
click at [660, 16] on icon at bounding box center [1197, 16] width 11 height 11
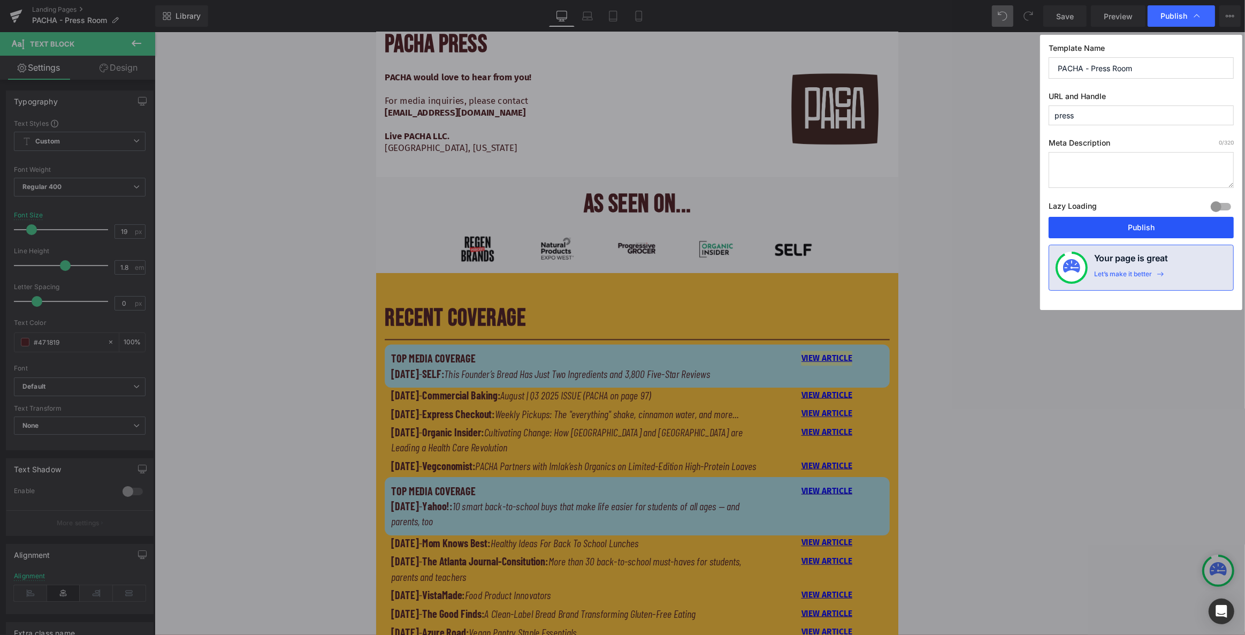
click at [660, 230] on button "Publish" at bounding box center [1141, 227] width 185 height 21
